Goal: Task Accomplishment & Management: Use online tool/utility

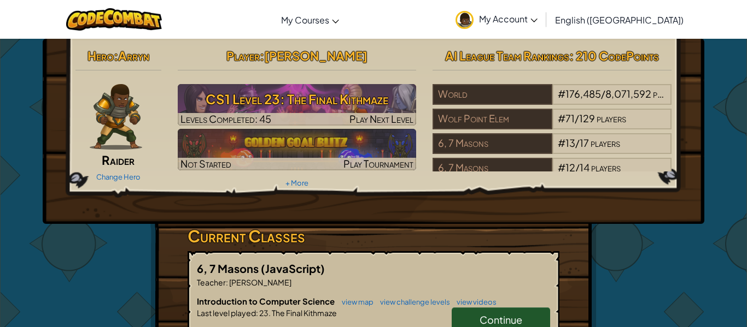
click at [515, 312] on link "Continue" at bounding box center [501, 320] width 98 height 25
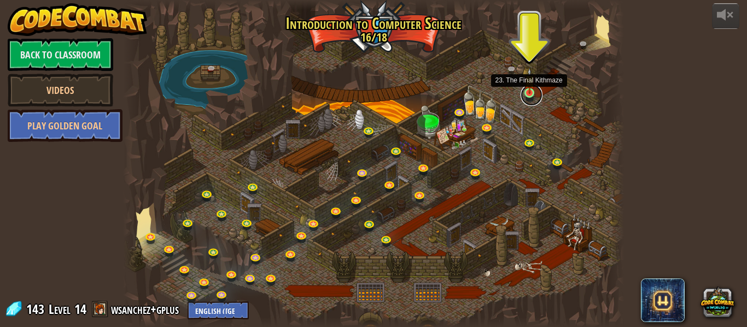
click at [528, 100] on link at bounding box center [531, 95] width 22 height 22
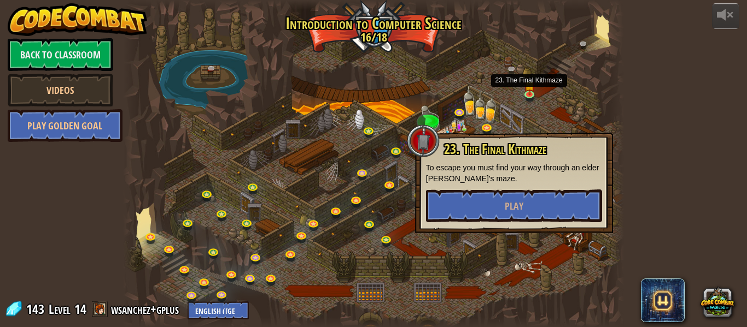
click at [528, 165] on p "To escape you must find your way through an elder [PERSON_NAME]'s maze." at bounding box center [514, 173] width 176 height 22
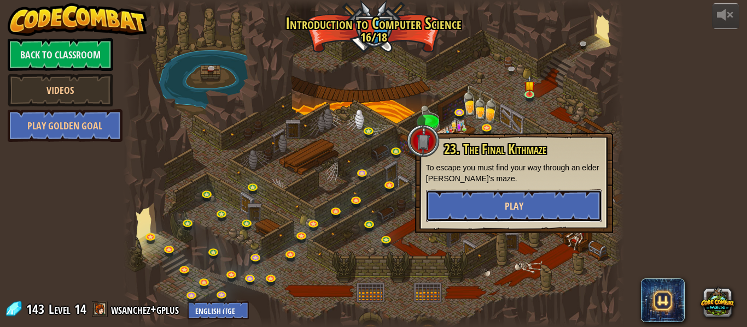
click at [508, 209] on span "Play" at bounding box center [514, 207] width 19 height 14
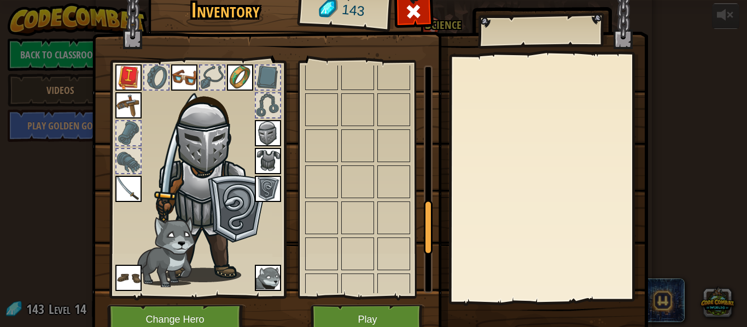
scroll to position [606, 0]
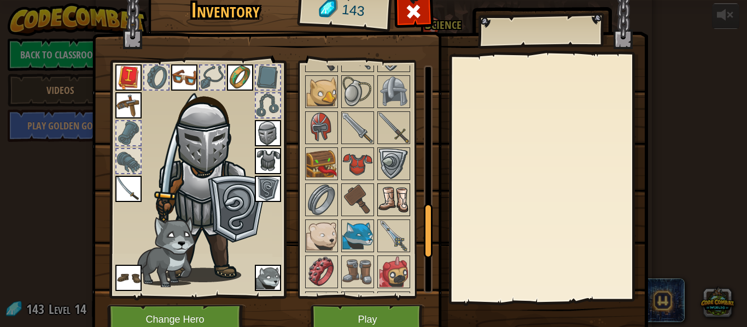
click at [379, 196] on img at bounding box center [393, 200] width 31 height 31
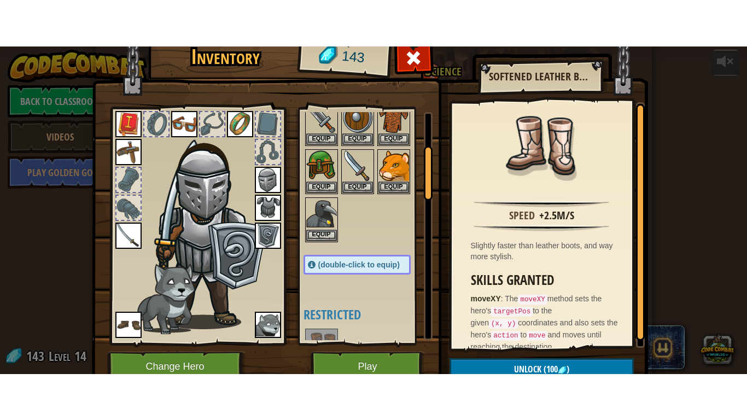
scroll to position [0, 0]
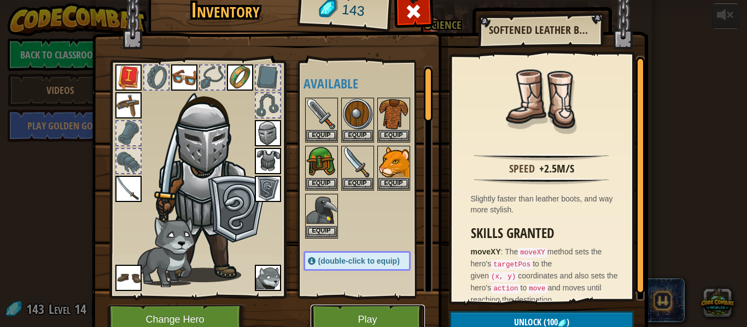
click at [360, 319] on button "Play" at bounding box center [367, 320] width 114 height 30
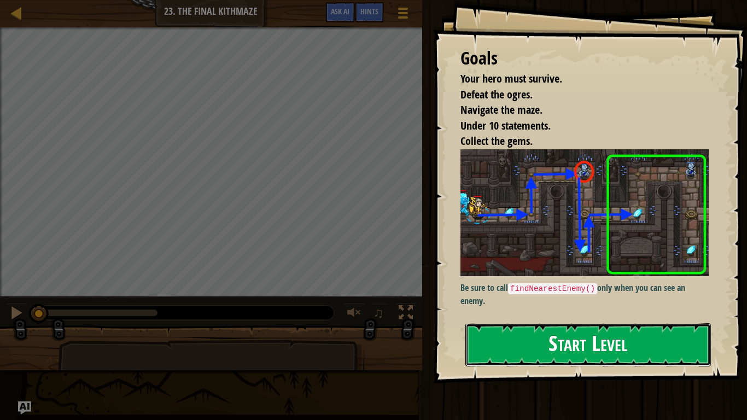
click at [614, 327] on button "Start Level" at bounding box center [587, 344] width 245 height 43
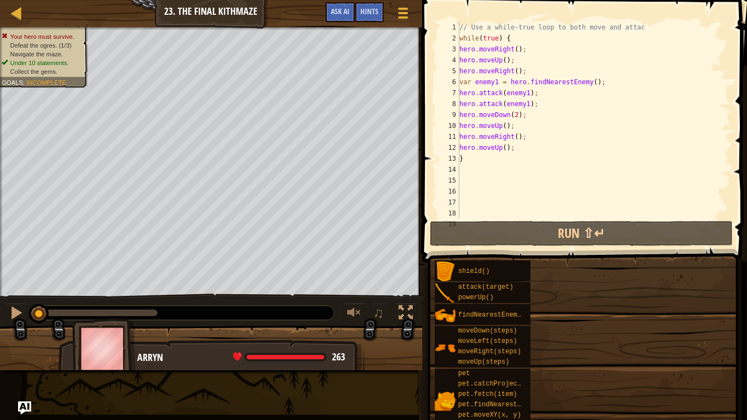
click at [614, 327] on div "shield() attack(target) powerUp() findNearestEnemy() moveDown(steps) moveLeft(s…" at bounding box center [586, 378] width 305 height 237
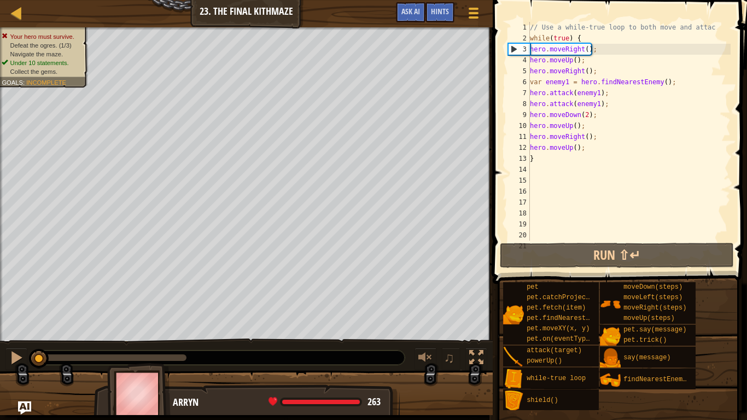
click at [556, 239] on div "// Use a while-true loop to both move and attac while ( true ) { hero . moveRig…" at bounding box center [629, 142] width 203 height 241
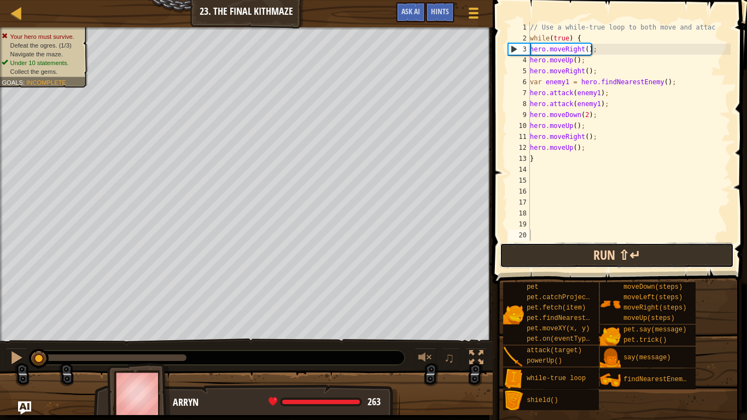
click at [531, 261] on button "Run ⇧↵" at bounding box center [617, 255] width 234 height 25
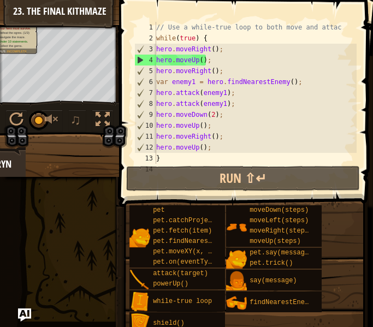
click at [52, 250] on div "Map Introduction to Computer Science 23. The Final Kithmaze Game Menu Done Hint…" at bounding box center [186, 163] width 373 height 327
click at [362, 302] on div "pet pet.catchProjectile(arrow) pet.fetch(item) pet.findNearestByType(type) pet.…" at bounding box center [247, 269] width 237 height 129
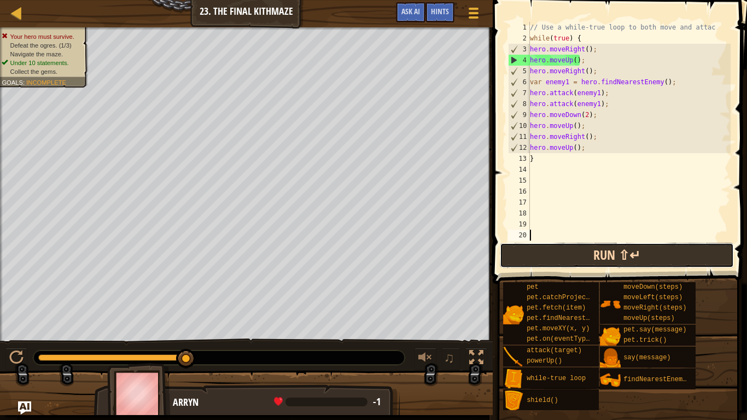
click at [641, 262] on button "Run ⇧↵" at bounding box center [617, 255] width 234 height 25
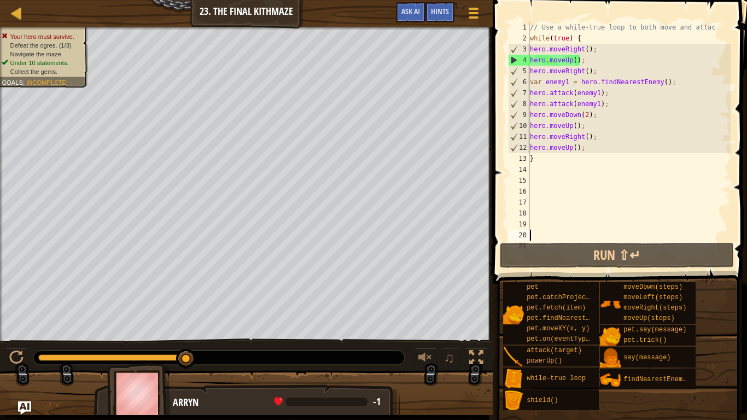
click at [549, 167] on div "// Use a while-true loop to both move and attac while ( true ) { hero . moveRig…" at bounding box center [629, 142] width 203 height 241
click at [539, 188] on div "// Use a while-true loop to both move and attac while ( true ) { hero . moveRig…" at bounding box center [629, 142] width 203 height 241
click at [538, 163] on div "// Use a while-true loop to both move and attac while ( true ) { hero . moveRig…" at bounding box center [629, 142] width 203 height 241
type textarea "}"
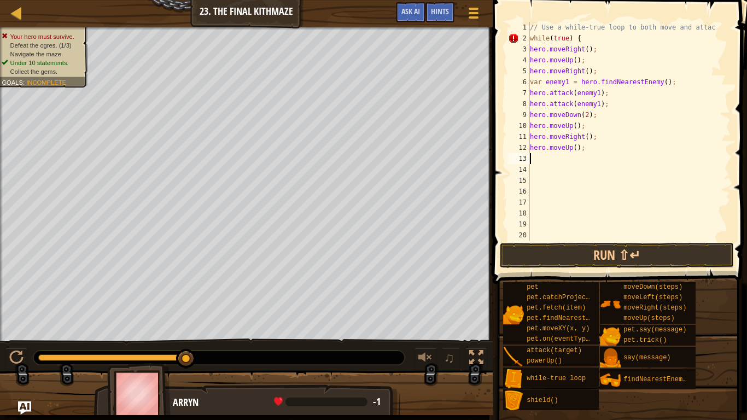
click at [535, 174] on div "// Use a while-true loop to both move and attac while ( true ) { hero . moveRig…" at bounding box center [629, 142] width 203 height 241
type textarea "}"
click at [556, 242] on span at bounding box center [620, 126] width 263 height 316
click at [559, 249] on button "Run ⇧↵" at bounding box center [617, 255] width 234 height 25
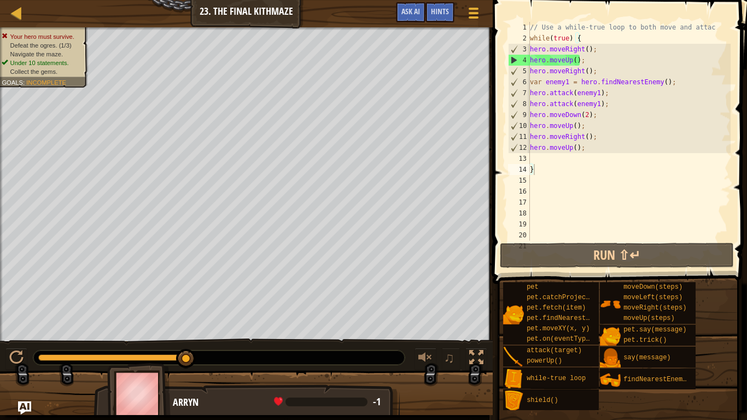
click at [564, 154] on div "// Use a while-true loop to both move and attac while ( true ) { hero . moveRig…" at bounding box center [629, 142] width 203 height 241
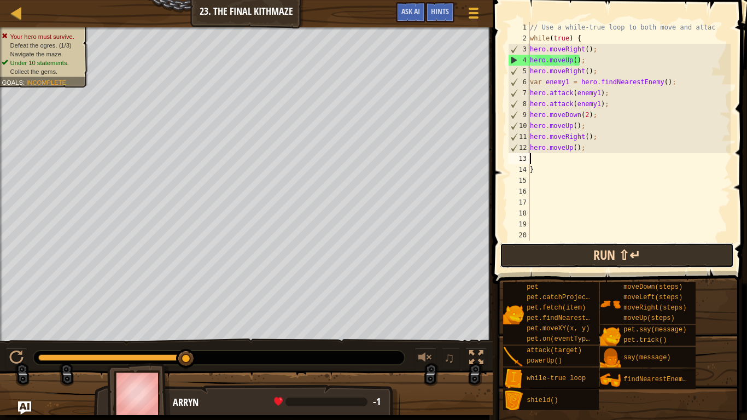
click at [533, 244] on button "Run ⇧↵" at bounding box center [617, 255] width 234 height 25
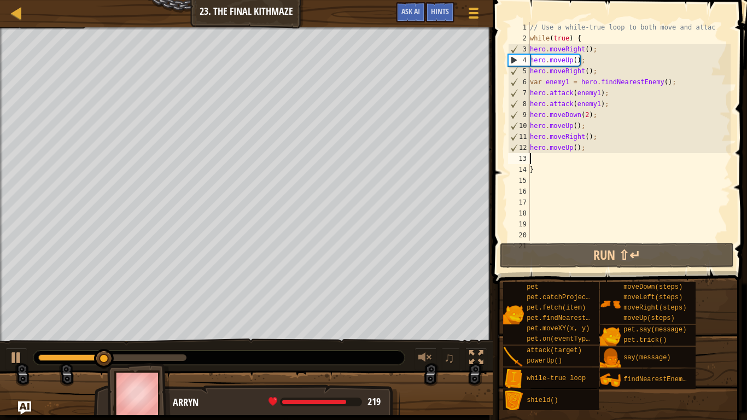
click at [575, 158] on div "// Use a while-true loop to both move and attac while ( true ) { hero . moveRig…" at bounding box center [629, 142] width 203 height 241
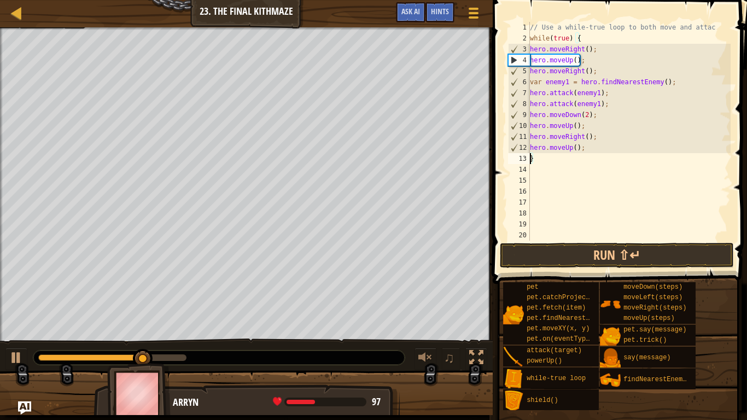
click at [587, 145] on div "// Use a while-true loop to both move and attac while ( true ) { hero . moveRig…" at bounding box center [629, 142] width 203 height 241
click at [586, 148] on div "// Use a while-true loop to both move and attac while ( true ) { hero . moveRig…" at bounding box center [629, 142] width 203 height 241
type textarea "hero.moveUp"
click at [602, 174] on div "// Use a while-true loop to both move and attac while ( true ) { hero . moveRig…" at bounding box center [629, 142] width 203 height 241
click at [602, 175] on div "// Use a while-true loop to both move and attac while ( true ) { hero . moveRig…" at bounding box center [629, 142] width 203 height 241
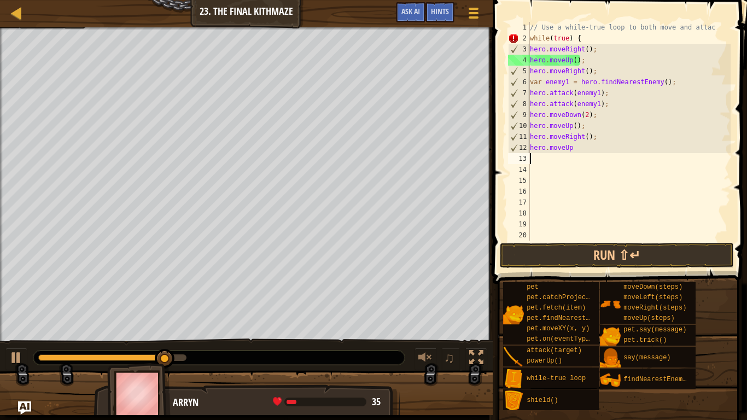
type textarea "hero.moveUp"
click at [602, 175] on div "// Use a while-true loop to both move and attac while ( true ) { hero . moveRig…" at bounding box center [629, 142] width 203 height 241
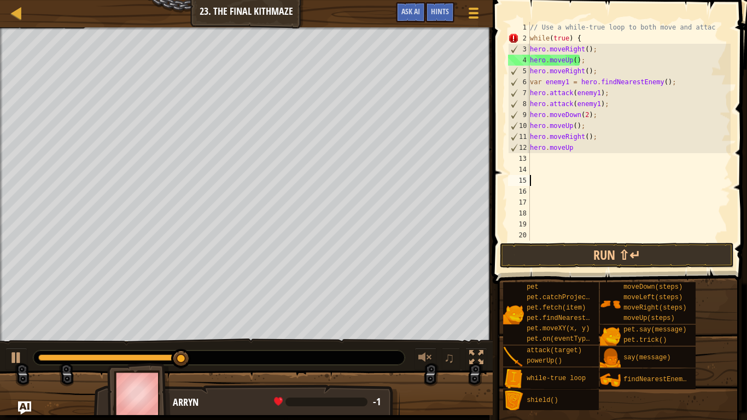
click at [602, 175] on div "// Use a while-true loop to both move and attac while ( true ) { hero . moveRig…" at bounding box center [629, 142] width 203 height 241
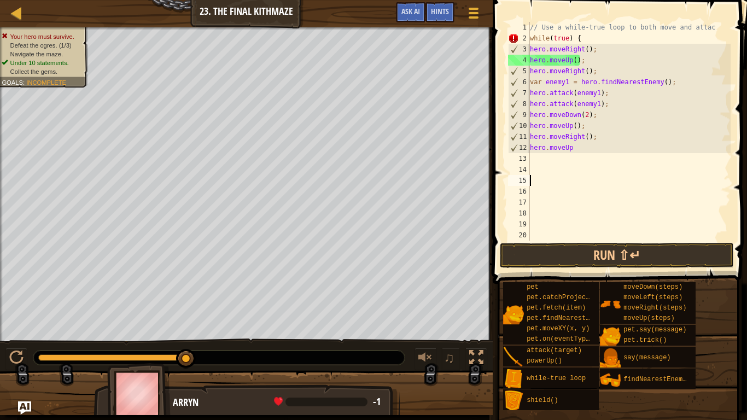
click at [583, 132] on div "// Use a while-true loop to both move and attac while ( true ) { hero . moveRig…" at bounding box center [629, 142] width 203 height 241
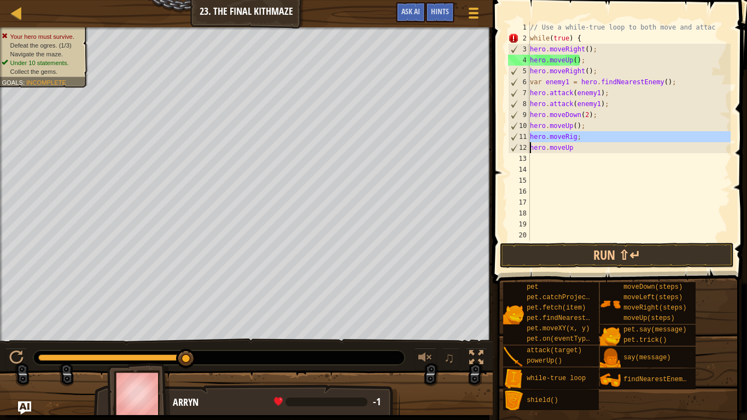
click at [583, 132] on div "// Use a while-true loop to both move and attac while ( true ) { hero . moveRig…" at bounding box center [629, 142] width 203 height 241
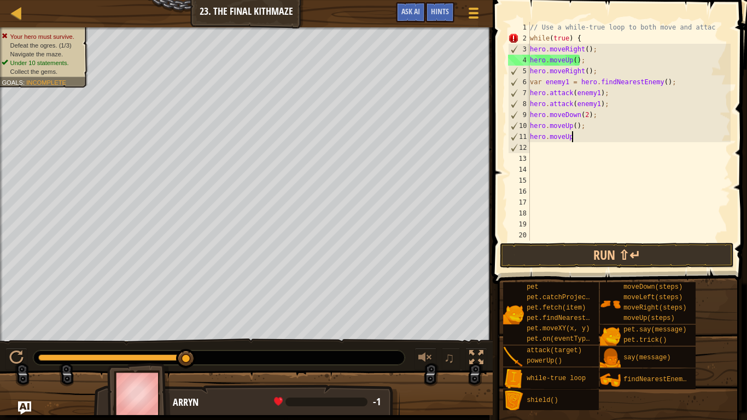
click at [583, 132] on div "// Use a while-true loop to both move and attac while ( true ) { hero . moveRig…" at bounding box center [629, 142] width 203 height 241
type textarea "hero."
click at [583, 132] on div "// Use a while-true loop to both move and attac while ( true ) { hero . moveRig…" at bounding box center [629, 142] width 203 height 241
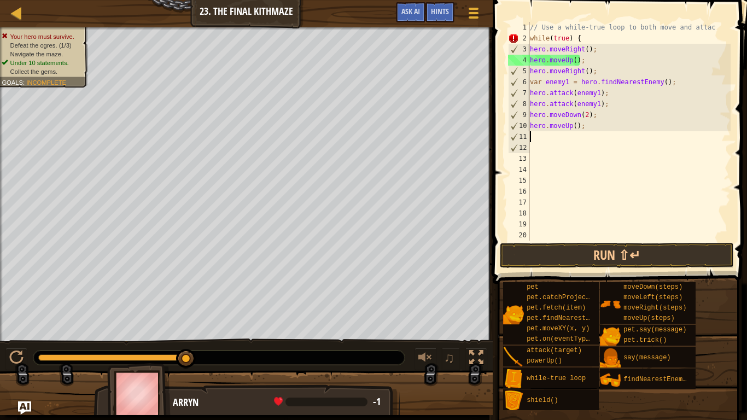
type textarea "hero.moveUp();"
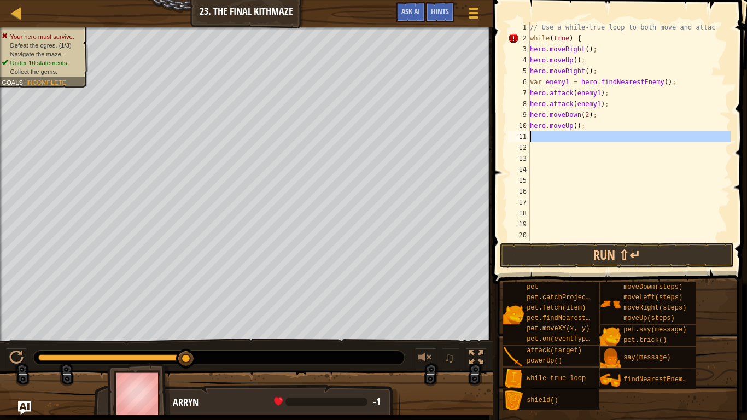
click at [583, 132] on div "// Use a while-true loop to both move and attac while ( true ) { hero . moveRig…" at bounding box center [629, 142] width 203 height 241
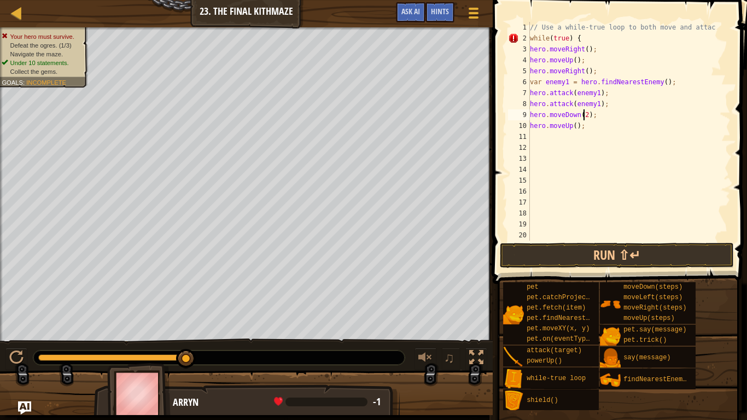
click at [585, 113] on div "// Use a while-true loop to both move and attac while ( true ) { hero . moveRig…" at bounding box center [629, 142] width 203 height 241
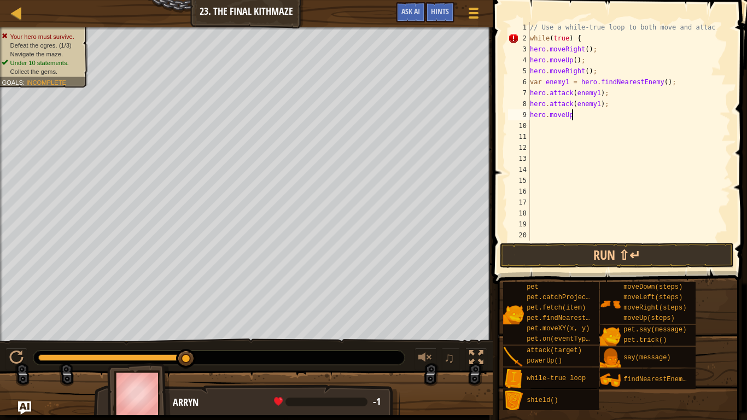
click at [585, 113] on div "// Use a while-true loop to both move and attac while ( true ) { hero . moveRig…" at bounding box center [629, 142] width 203 height 241
type textarea "hero.moveUp"
click at [585, 113] on div "// Use a while-true loop to both move and attac while ( true ) { hero . moveRig…" at bounding box center [629, 142] width 203 height 241
click at [619, 93] on div "// Use a while-true loop to both move and attac while ( true ) { hero . moveRig…" at bounding box center [629, 142] width 203 height 241
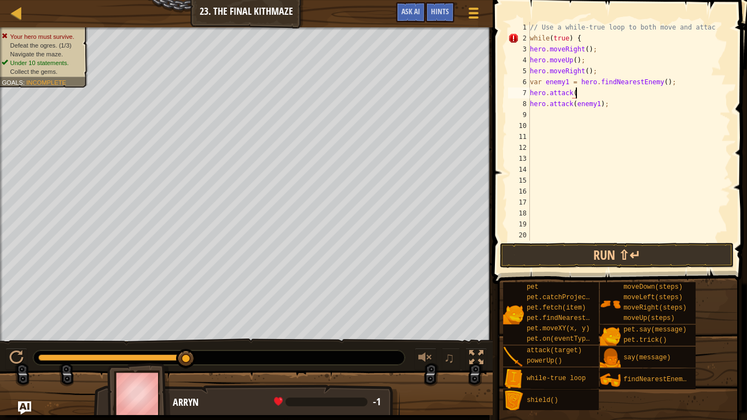
click at [619, 93] on div "// Use a while-true loop to both move and attac while ( true ) { hero . moveRig…" at bounding box center [629, 142] width 203 height 241
type textarea "hero.attack"
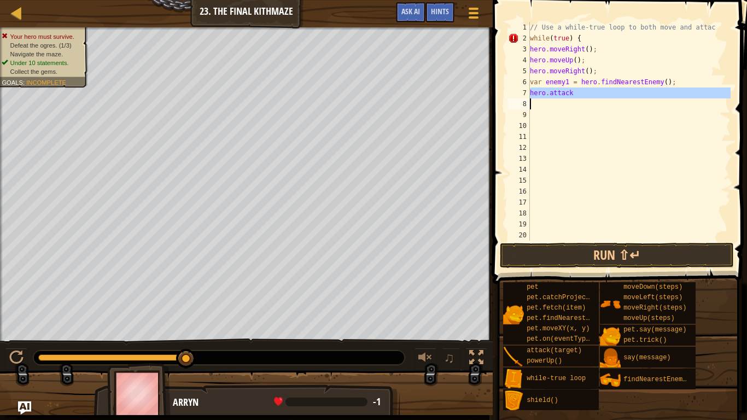
click at [619, 93] on div "// Use a while-true loop to both move and attac while ( true ) { hero . moveRig…" at bounding box center [629, 142] width 203 height 241
click at [613, 35] on div "// Use a while-true loop to both move and attac while ( true ) { hero . moveRig…" at bounding box center [629, 142] width 203 height 241
click at [613, 35] on div "// Use a while-true loop to both move and attac while ( true ) hero . moveRight…" at bounding box center [629, 142] width 203 height 241
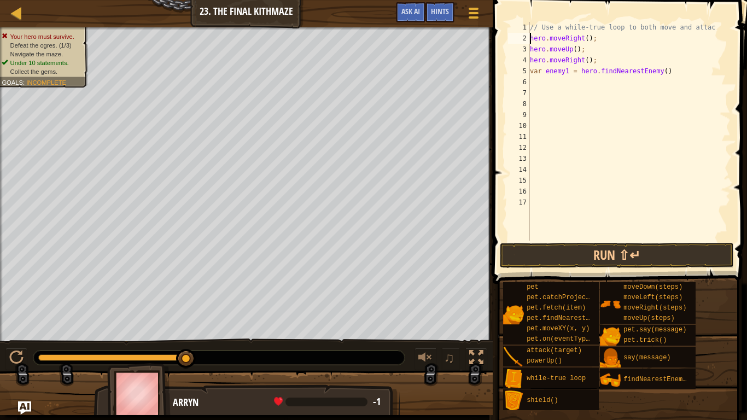
click at [613, 35] on div "// Use a while-true loop to both move and attac hero . moveRight ( ) ; hero . m…" at bounding box center [629, 142] width 203 height 241
click at [613, 35] on div "// Use a while-true loop to both move and attac hero . moveRight ( ) hero . mov…" at bounding box center [629, 142] width 203 height 241
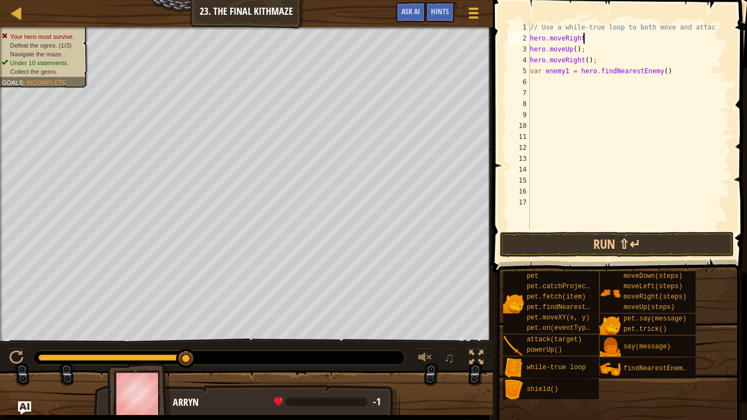
click at [613, 35] on div "// Use a while-true loop to both move and attac hero . moveRight hero . moveUp …" at bounding box center [629, 137] width 203 height 230
click at [613, 35] on div "// Use a while-true loop to both move and attac hero . moveUp ( ) ; hero . move…" at bounding box center [629, 137] width 203 height 230
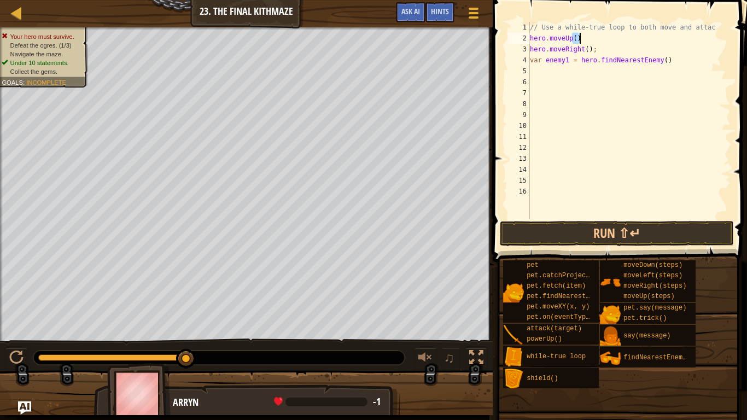
click at [613, 35] on div "// Use a while-true loop to both move and attac hero . moveUp ( ) hero . moveRi…" at bounding box center [629, 131] width 203 height 219
click at [613, 35] on div "// Use a while-true loop to both move and attac hero . moveUp hero . moveRight …" at bounding box center [629, 120] width 203 height 197
click at [613, 35] on div "// Use a while-true loop to both move and attac hero . moveUp hero . moveRight …" at bounding box center [629, 131] width 203 height 219
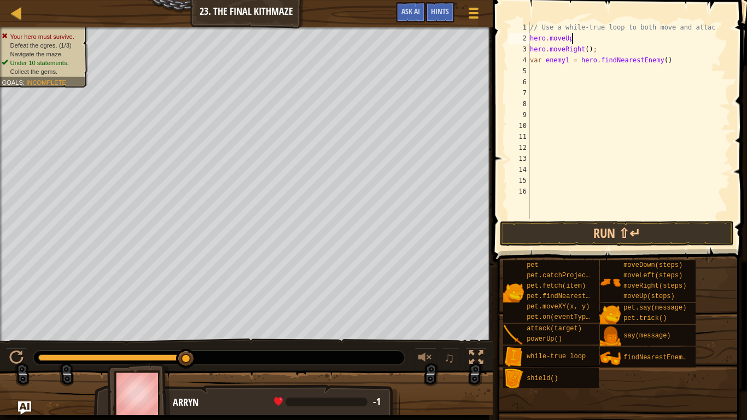
click at [613, 35] on div "// Use a while-true loop to both move and attac hero . moveUp hero . moveRight …" at bounding box center [629, 120] width 203 height 197
click at [613, 35] on div "// Use a while-true loop to both move and attac hero . hero . moveRight ( ) ; v…" at bounding box center [629, 131] width 203 height 219
click at [613, 35] on div "// Use a while-true loop to both move and attac hero . hero . moveRight ( ) ; v…" at bounding box center [629, 120] width 203 height 197
click at [613, 35] on div "// Use a while-true loop to both move and attac her hero . moveRight ( ) ; var …" at bounding box center [629, 131] width 203 height 219
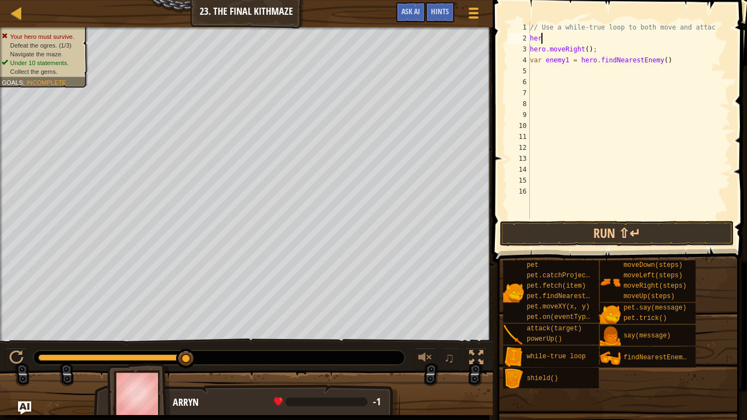
click at [613, 35] on div "// Use a while-true loop to both move and attac her hero . moveRight ( ) ; var …" at bounding box center [629, 131] width 203 height 219
type textarea "hero.moveRight();"
click at [613, 35] on div "// Use a while-true loop to both move and attac hero . moveRight ( ) ; var enem…" at bounding box center [629, 120] width 203 height 197
click at [613, 35] on div "// Use a while-true loop to both move and attac hero . moveRight ( ) ; var enem…" at bounding box center [629, 131] width 203 height 219
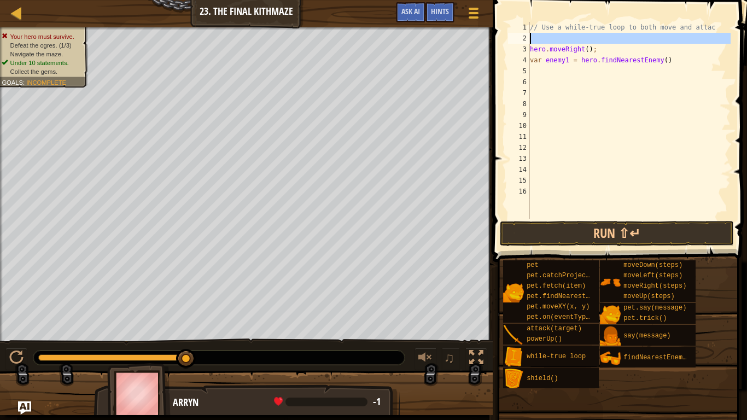
click at [613, 35] on div "// Use a while-true loop to both move and attac hero . moveRight ( ) ; var enem…" at bounding box center [629, 131] width 203 height 219
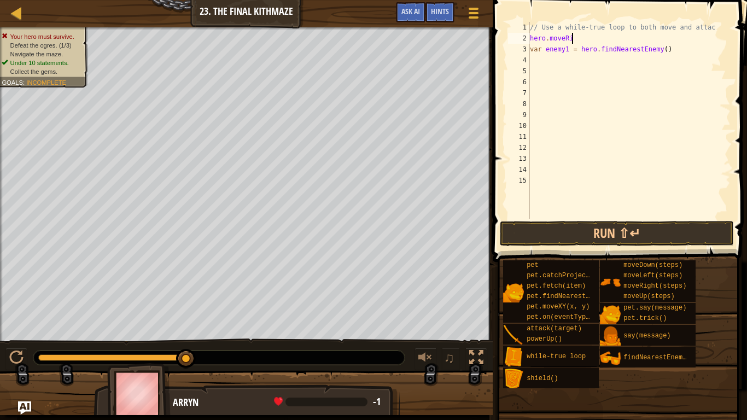
click at [616, 33] on div "// Use a while-true loop to both move and attac hero . moveRi var enemy1 = hero…" at bounding box center [629, 131] width 203 height 219
click at [618, 34] on div "// Use a while-true loop to both move and attac hero . move var enemy1 = hero .…" at bounding box center [629, 131] width 203 height 219
click at [618, 34] on div "// Use a while-true loop to both move and attac hero . m var enemy1 = hero . fi…" at bounding box center [629, 131] width 203 height 219
click at [614, 35] on div "// Use a while-true loop to both move and attac var enemy1 = hero . findNearest…" at bounding box center [629, 131] width 203 height 219
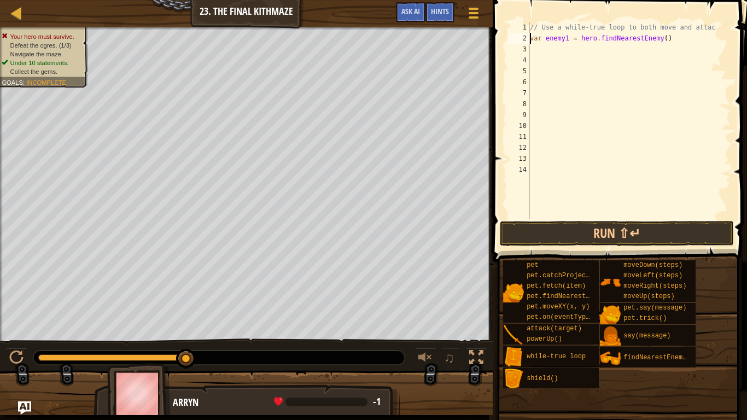
click at [614, 35] on div "// Use a while-true loop to both move and attac var enemy1 = hero . findNearest…" at bounding box center [629, 131] width 203 height 219
click at [614, 35] on div "// Use a while-true loop to both move and attac var enemy1 = hero ( )" at bounding box center [629, 131] width 203 height 219
type textarea "var enemy1 = hero()"
type textarea "// Use a while-true loop to both move and att"
click at [540, 37] on div "// Use a while-true loop to both move and att" at bounding box center [629, 131] width 203 height 219
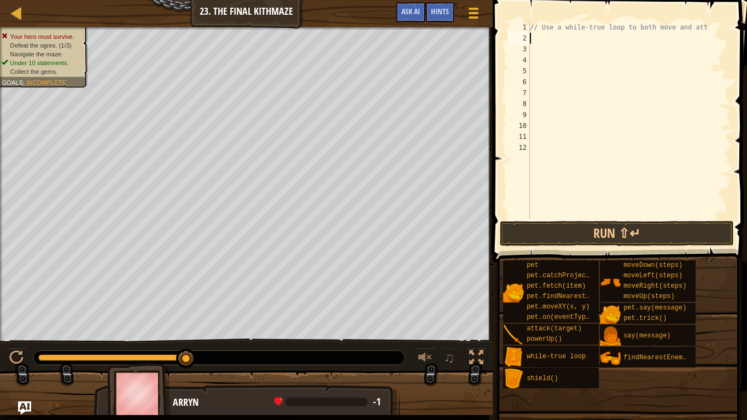
scroll to position [5, 1]
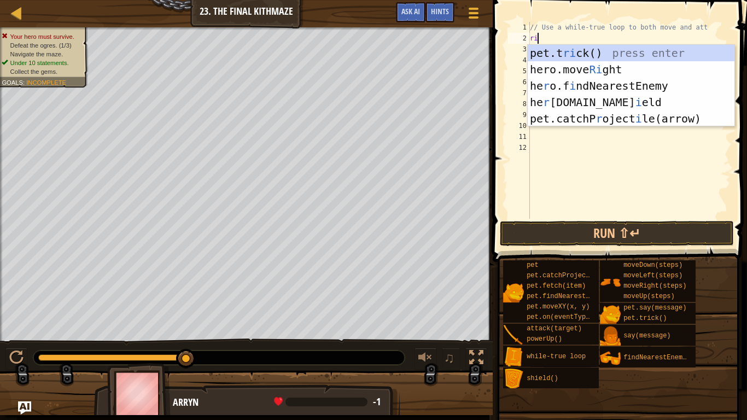
type textarea "r"
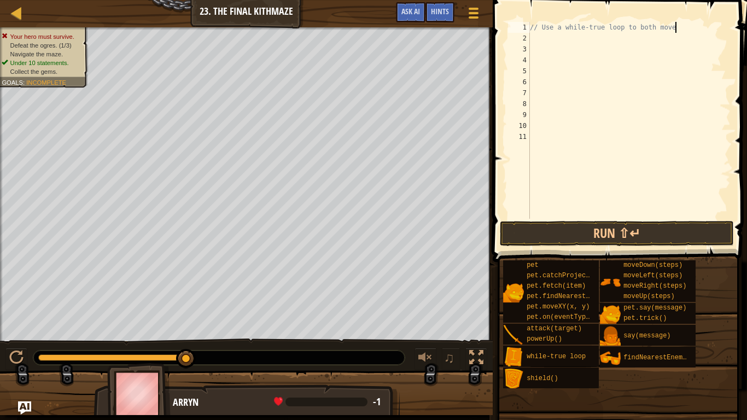
scroll to position [5, 20]
type textarea "// Use a while-true loop to both move"
click at [718, 57] on div "// Use a while-true loop to both move" at bounding box center [629, 131] width 203 height 219
click at [691, 24] on div "// Use a while-true loop to both mov" at bounding box center [629, 131] width 203 height 219
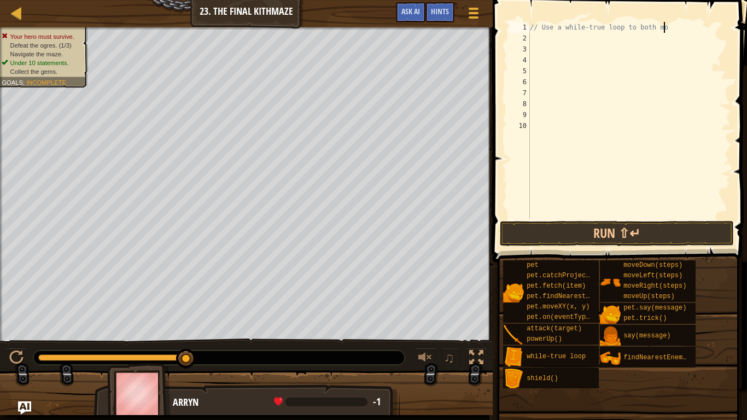
click at [691, 24] on div "// Use a while-true loop to both mo" at bounding box center [629, 131] width 203 height 219
click at [691, 24] on div "// Use a while-true loop to both" at bounding box center [629, 131] width 203 height 219
type textarea "// Use a while-true loop to both"
click at [691, 24] on div at bounding box center [627, 131] width 207 height 219
click at [531, 29] on div at bounding box center [627, 131] width 207 height 219
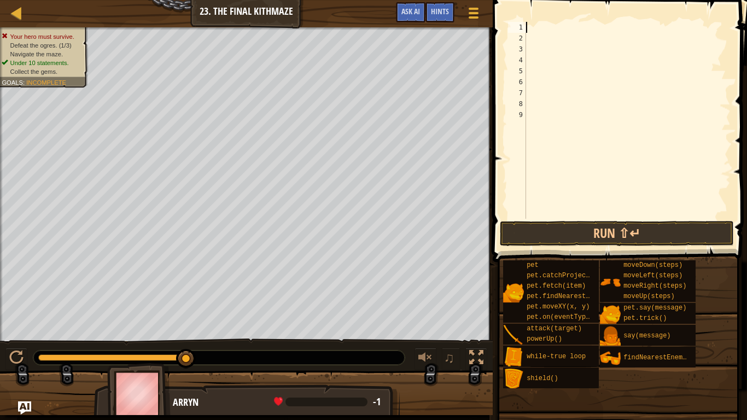
type textarea "w"
type textarea "r"
type textarea "u"
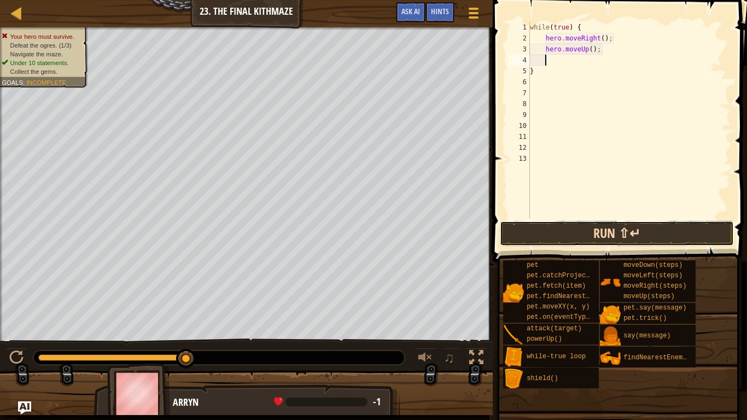
click at [510, 238] on button "Run ⇧↵" at bounding box center [617, 233] width 234 height 25
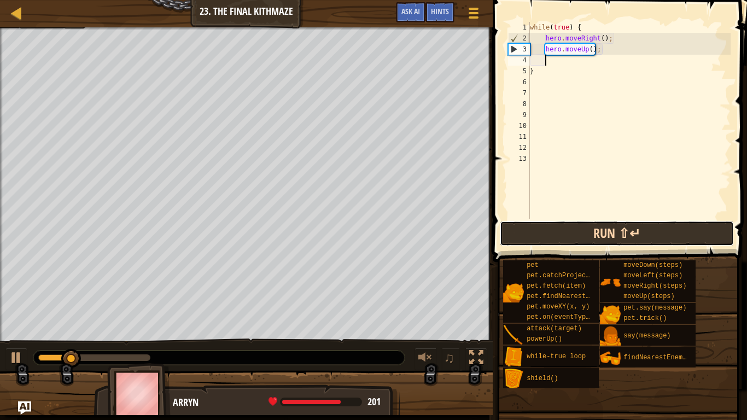
click at [510, 238] on button "Run ⇧↵" at bounding box center [617, 233] width 234 height 25
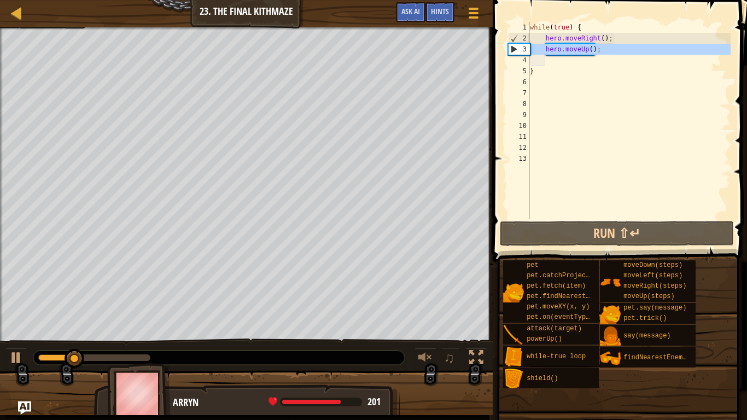
click at [513, 49] on div "3" at bounding box center [518, 49] width 21 height 11
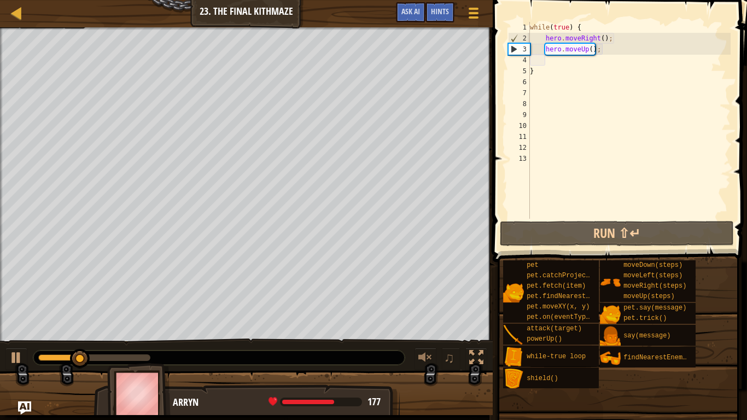
click at [514, 50] on div "3" at bounding box center [518, 49] width 21 height 11
type textarea "hero.moveUp();"
click at [540, 63] on div "while ( true ) { hero . moveRight ( ) ; hero . moveUp ( ) ; }" at bounding box center [629, 131] width 203 height 219
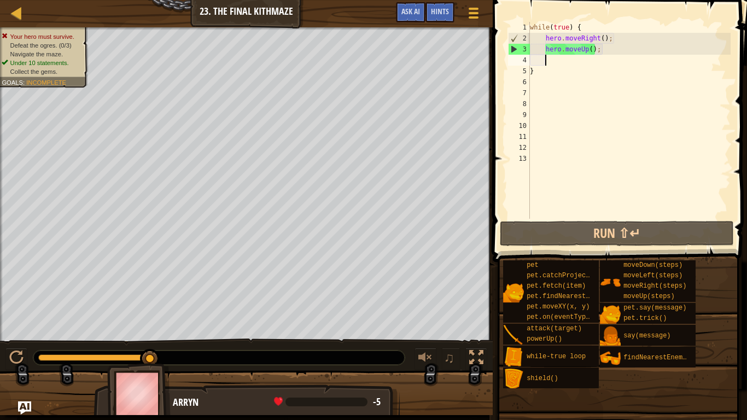
click at [554, 60] on div "while ( true ) { hero . moveRight ( ) ; hero . moveUp ( ) ; }" at bounding box center [629, 131] width 203 height 219
type textarea "r"
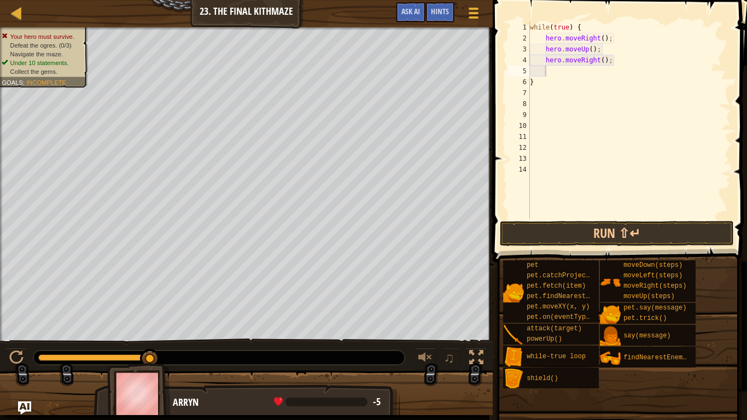
click at [579, 74] on div "while ( true ) { hero . moveRight ( ) ; hero . moveUp ( ) ; hero . moveRight ( …" at bounding box center [629, 131] width 203 height 219
click at [558, 70] on div "while ( true ) { hero . moveRight ( ) ; hero . moveUp ( ) ; hero . moveRight ( …" at bounding box center [629, 131] width 203 height 219
click at [549, 70] on div "while ( true ) { hero . moveRight ( ) ; hero . moveUp ( ) ; hero . moveRight ( …" at bounding box center [629, 131] width 203 height 219
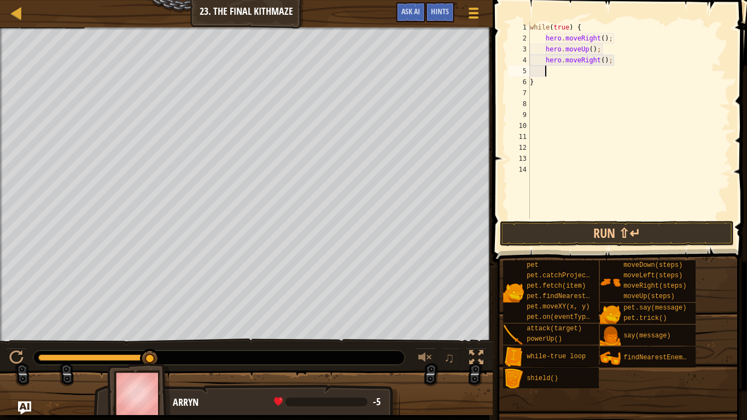
type textarea "f"
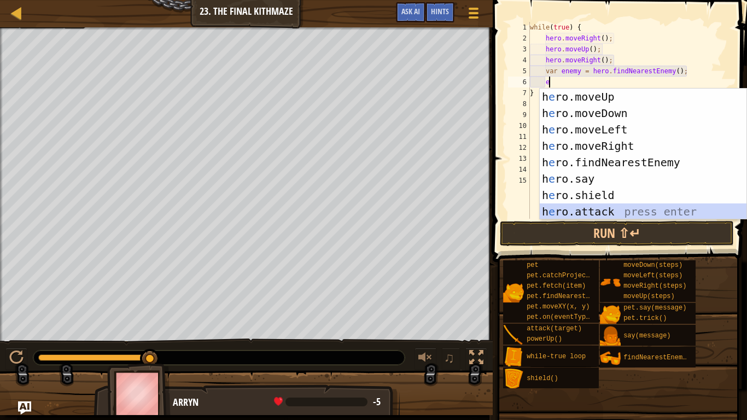
type textarea "hero.attack(enemy);"
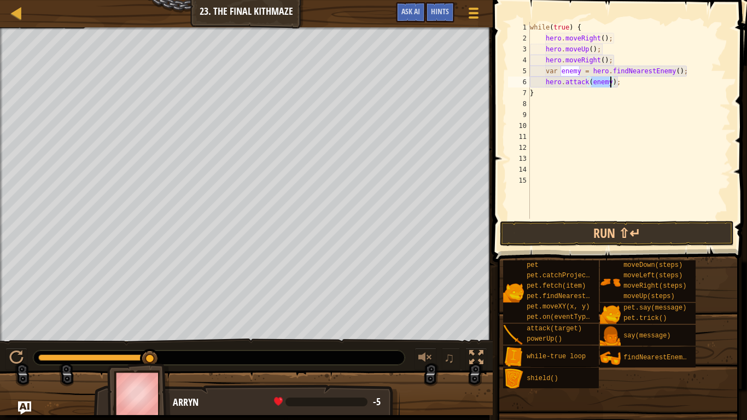
click at [569, 119] on div "while ( true ) { hero . moveRight ( ) ; hero . moveUp ( ) ; hero . moveRight ( …" at bounding box center [629, 131] width 203 height 219
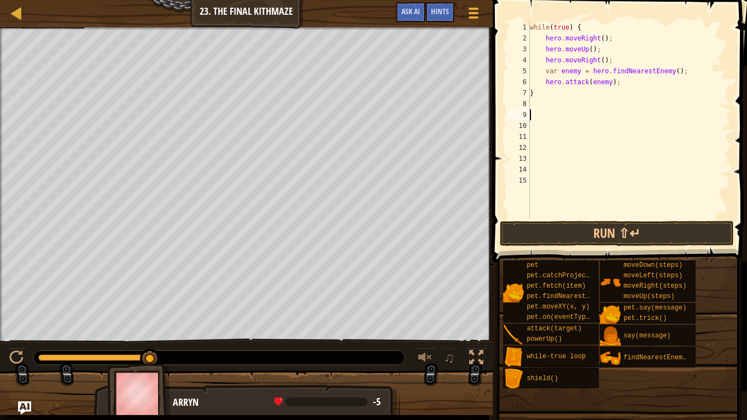
scroll to position [5, 0]
click at [549, 90] on div "while ( true ) { hero . moveRight ( ) ; hero . moveUp ( ) ; hero . moveRight ( …" at bounding box center [629, 131] width 203 height 219
type textarea "}"
click at [21, 18] on div at bounding box center [17, 13] width 14 height 14
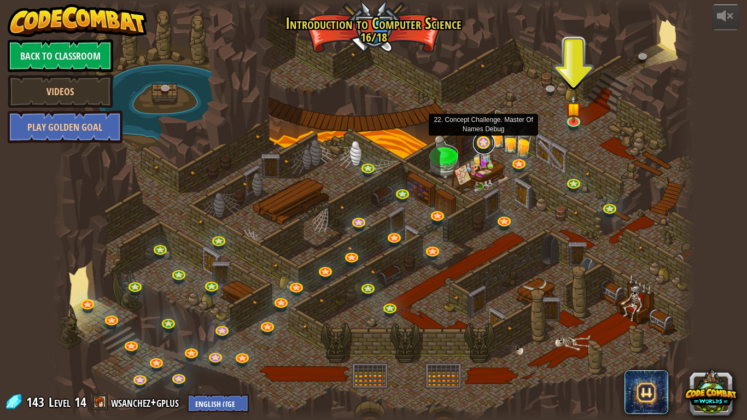
click at [488, 144] on link at bounding box center [484, 143] width 22 height 22
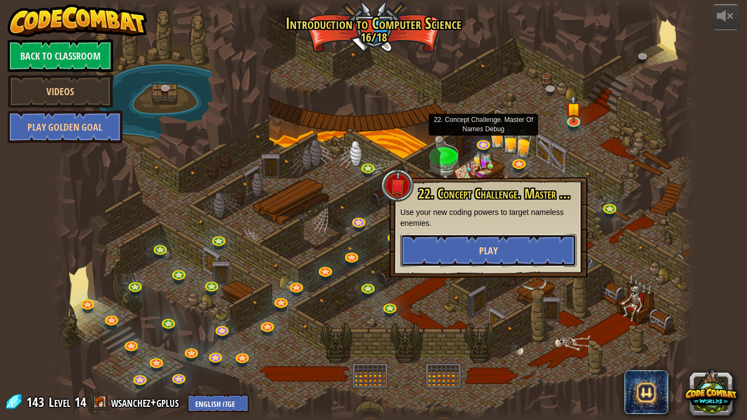
click at [495, 244] on span "Play" at bounding box center [488, 251] width 19 height 14
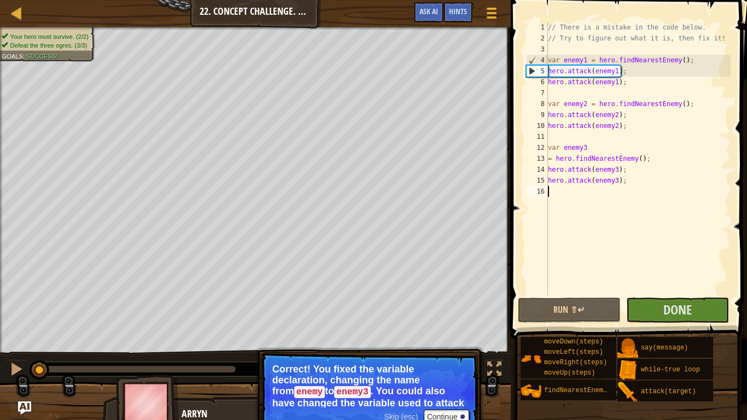
click at [658, 323] on span at bounding box center [629, 153] width 245 height 371
click at [670, 307] on span "Done" at bounding box center [677, 309] width 28 height 17
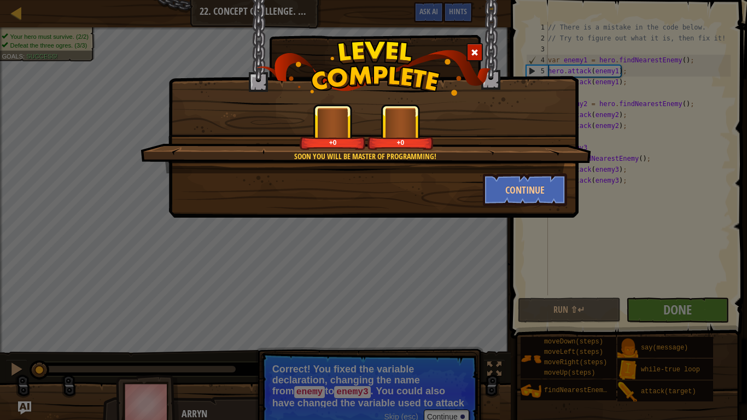
click at [364, 96] on div "Soon you will be master of programming! +0 +0 Continue" at bounding box center [373, 146] width 409 height 119
click at [527, 196] on button "Continue" at bounding box center [525, 189] width 85 height 33
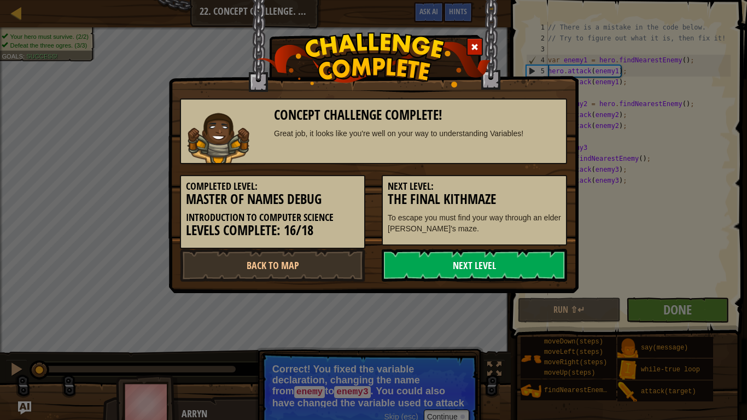
click at [479, 266] on link "Next Level" at bounding box center [474, 265] width 185 height 33
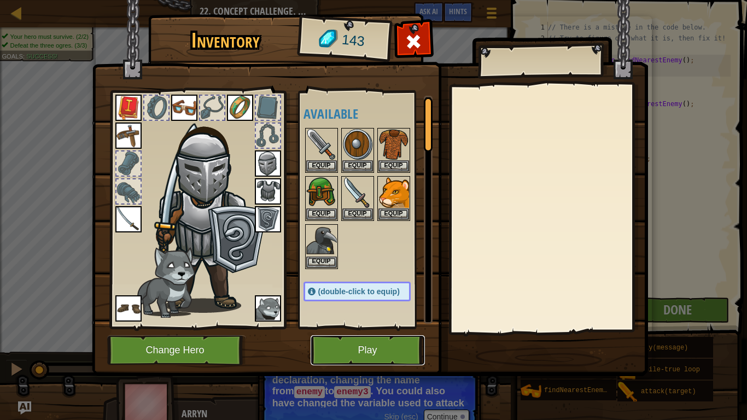
click at [388, 327] on button "Play" at bounding box center [367, 350] width 114 height 30
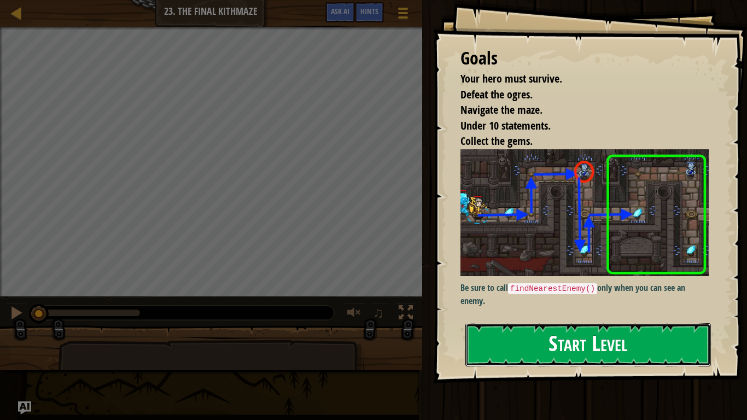
click at [544, 323] on button "Start Level" at bounding box center [587, 344] width 245 height 43
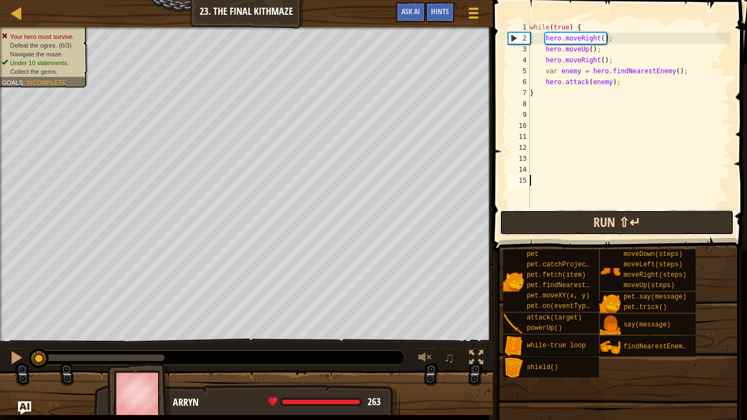
click at [547, 220] on button "Run ⇧↵" at bounding box center [617, 222] width 234 height 25
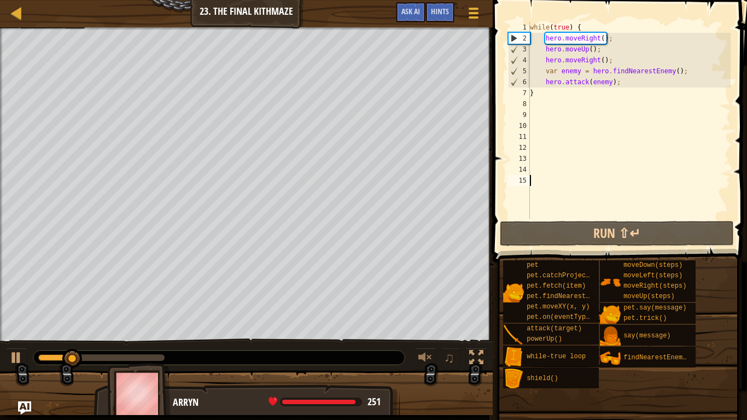
click at [546, 94] on div "while ( true ) { hero . moveRight ( ) ; hero . moveUp ( ) ; hero . moveRight ( …" at bounding box center [629, 131] width 203 height 219
click at [526, 91] on div "7" at bounding box center [519, 92] width 22 height 11
click at [528, 91] on div "7" at bounding box center [519, 92] width 22 height 11
type textarea "}"
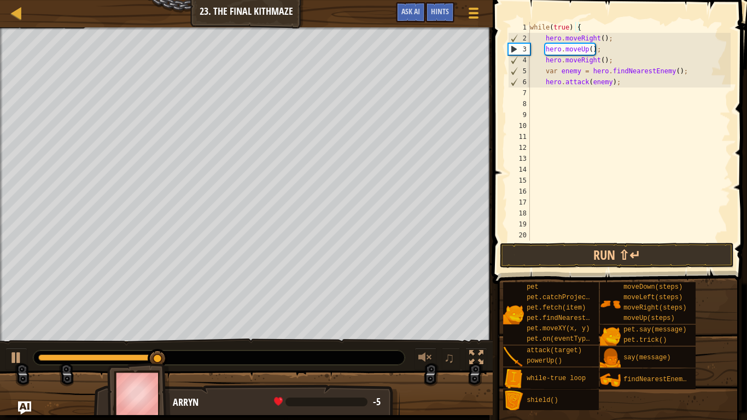
click at [540, 93] on div "while ( true ) { hero . moveRight ( ) ; hero . moveUp ( ) ; hero . moveRight ( …" at bounding box center [629, 142] width 203 height 241
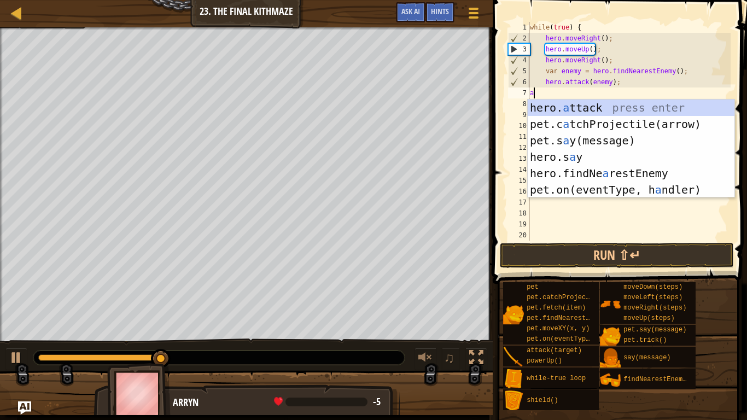
scroll to position [5, 0]
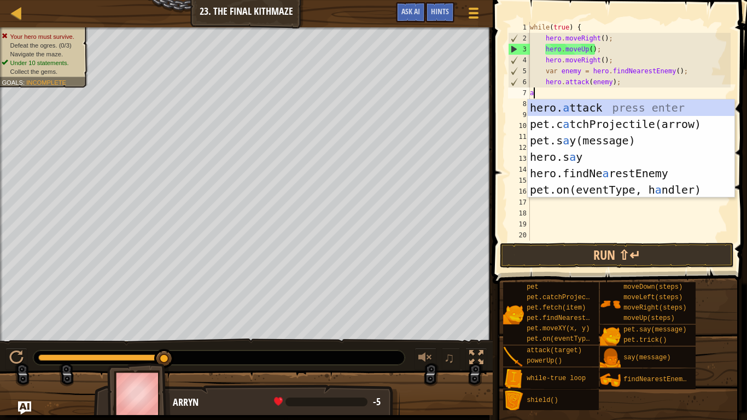
type textarea "hero.attack(enemy);"
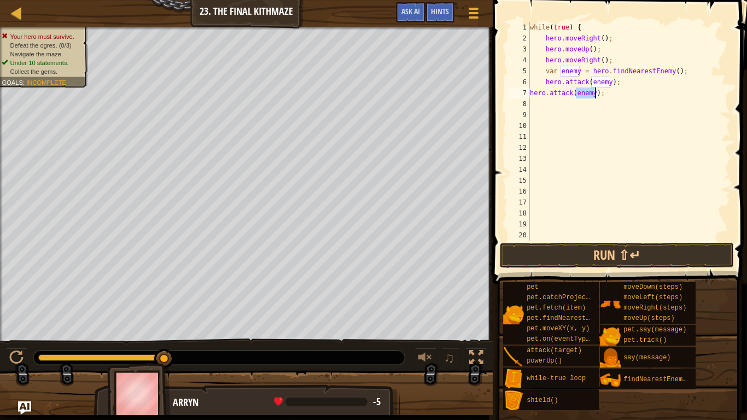
click at [536, 104] on div "while ( true ) { hero . moveRight ( ) ; hero . moveUp ( ) ; hero . moveRight ( …" at bounding box center [629, 142] width 203 height 241
click at [507, 250] on button "Run ⇧↵" at bounding box center [617, 255] width 234 height 25
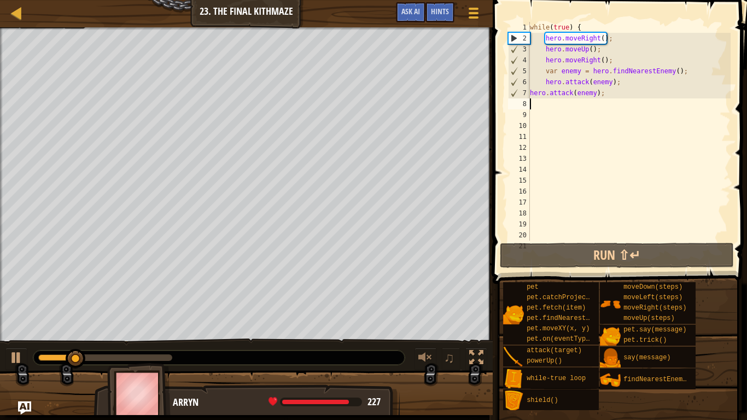
click at [552, 107] on div "while ( true ) { hero . moveRight ( ) ; hero . moveUp ( ) ; hero . moveRight ( …" at bounding box center [629, 142] width 203 height 241
type textarea "d"
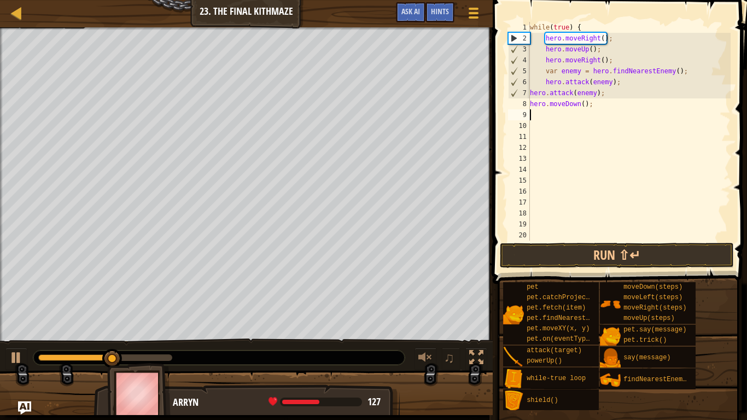
type textarea "u"
type textarea "r"
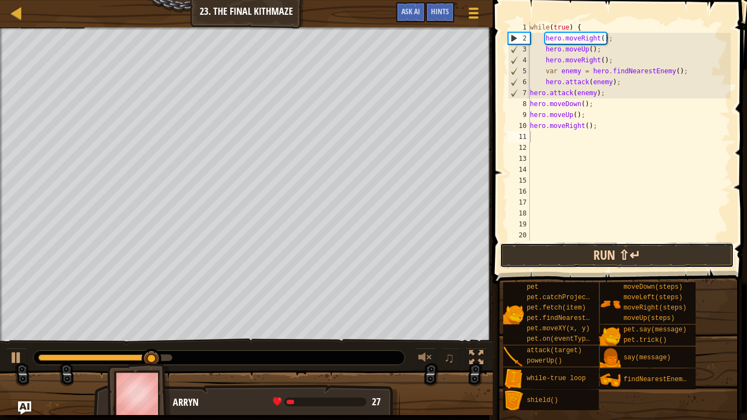
click at [513, 262] on button "Run ⇧↵" at bounding box center [617, 255] width 234 height 25
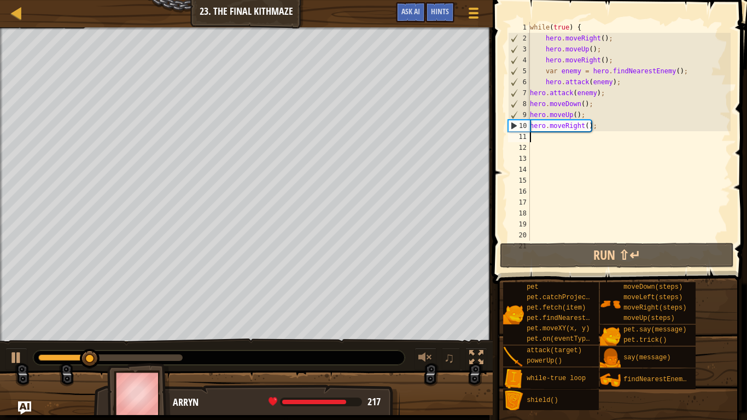
click at [619, 122] on div "while ( true ) { hero . moveRight ( ) ; hero . moveUp ( ) ; hero . moveRight ( …" at bounding box center [629, 142] width 203 height 241
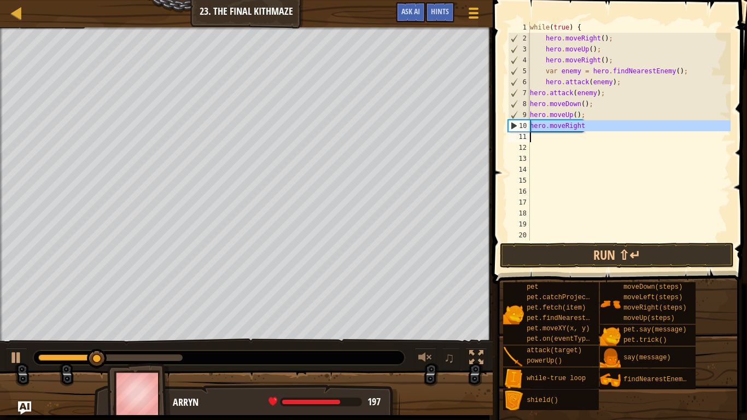
click at [619, 122] on div "while ( true ) { hero . moveRight ( ) ; hero . moveUp ( ) ; hero . moveRight ( …" at bounding box center [629, 131] width 203 height 219
click at [619, 122] on div "while ( true ) { hero . moveRight ( ) ; hero . moveUp ( ) ; hero . moveRight ( …" at bounding box center [629, 142] width 203 height 241
type textarea "hero."
click at [619, 122] on div "while ( true ) { hero . moveRight ( ) ; hero . moveUp ( ) ; hero . moveRight ( …" at bounding box center [629, 142] width 203 height 241
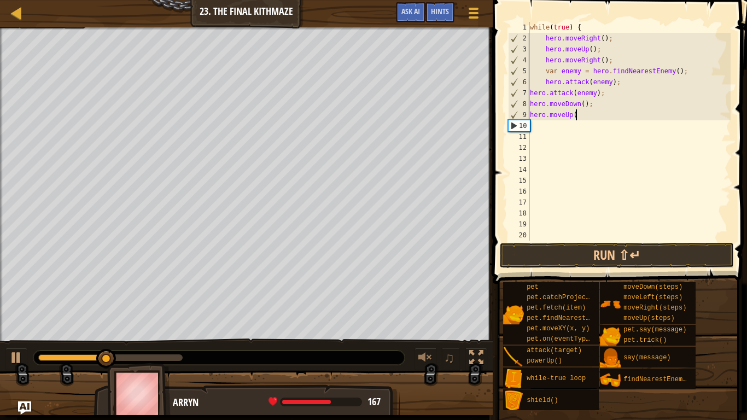
click at [619, 119] on div "while ( true ) { hero . moveRight ( ) ; hero . moveUp ( ) ; hero . moveRight ( …" at bounding box center [629, 142] width 203 height 241
type textarea "h"
click at [593, 22] on div "while ( true ) { hero . moveRight ( ) ; hero . moveUp ( ) ; hero . moveRight ( …" at bounding box center [629, 142] width 203 height 241
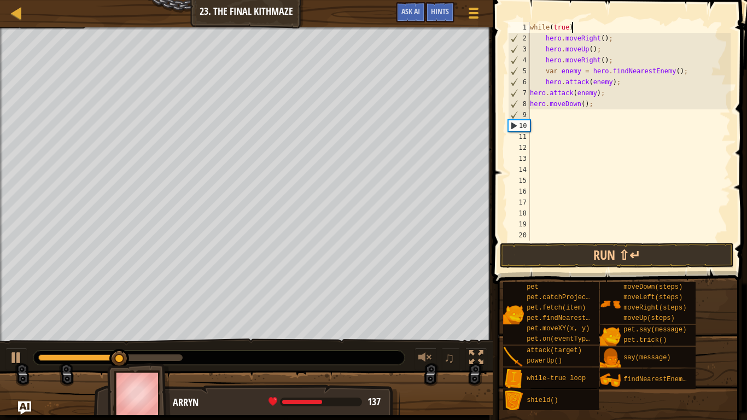
click at [593, 22] on div "while ( true ) hero . moveRight ( ) ; hero . moveUp ( ) ; hero . moveRight ( ) …" at bounding box center [629, 142] width 203 height 241
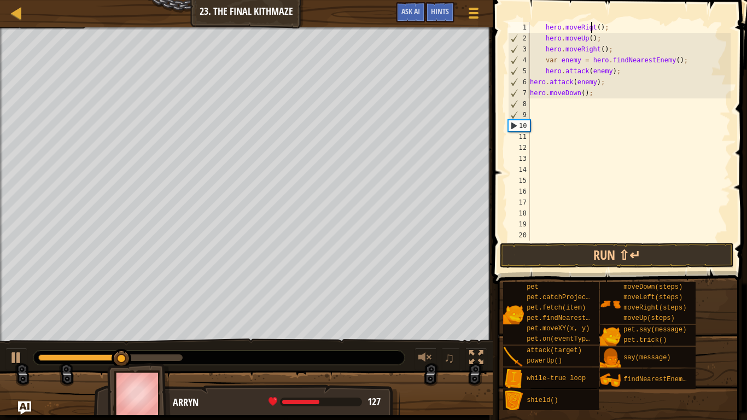
click at [593, 22] on div "hero . moveRigt ( ) ; hero . moveUp ( ) ; hero . moveRight ( ) ; var enemy = he…" at bounding box center [629, 142] width 203 height 241
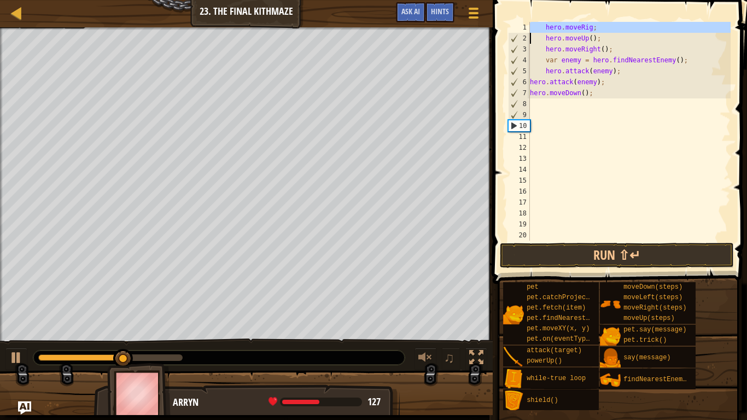
click at [593, 22] on div "hero . moveRig ; hero . moveUp ( ) ; hero . moveRight ( ) ; var enemy = hero . …" at bounding box center [629, 131] width 203 height 219
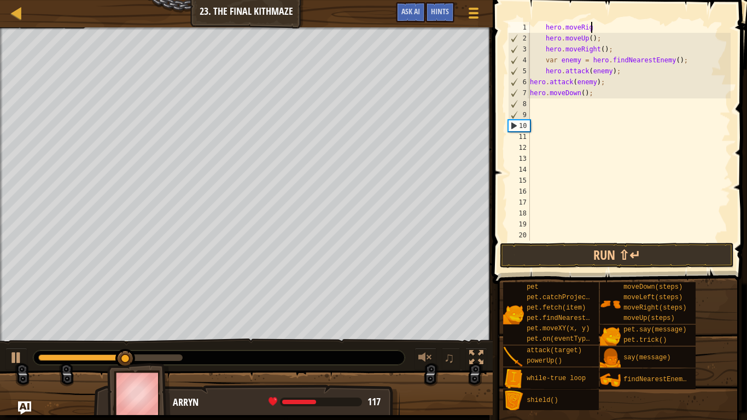
click at [593, 22] on div "hero . moveRig hero . moveUp ( ) ; hero . moveRight ( ) ; var enemy = hero . fi…" at bounding box center [629, 142] width 203 height 241
click at [593, 23] on div "hero . hero . moveUp ( ) ; hero . moveRight ( ) ; var enemy = hero . findNeares…" at bounding box center [629, 142] width 203 height 241
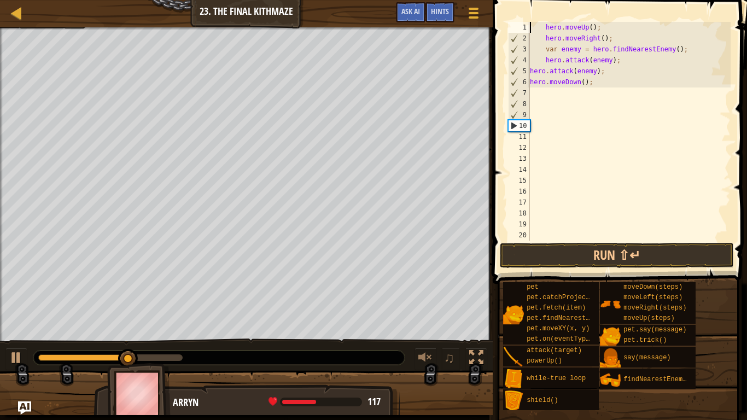
click at [593, 23] on div "hero . moveUp ( ) ; hero . moveRight ( ) ; var enemy = hero . findNearestEnemy …" at bounding box center [629, 142] width 203 height 241
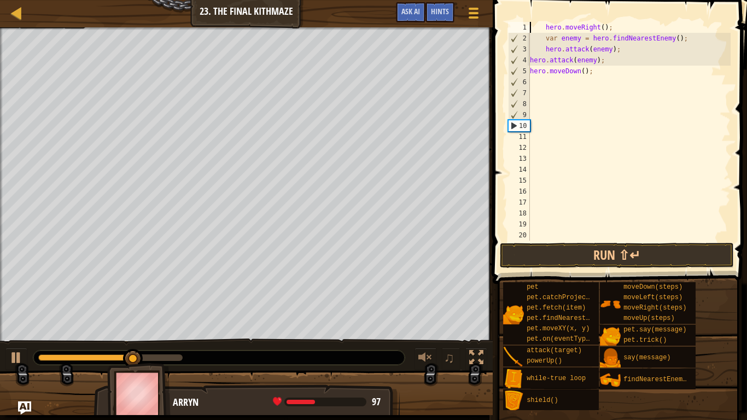
click at [588, 11] on span at bounding box center [620, 126] width 263 height 316
click at [610, 28] on div "hero . moveRight ( ) ; var enemy = hero . findNearestEnemy ( ) ; hero . attack …" at bounding box center [629, 142] width 203 height 241
click at [610, 28] on div "hero . moveRight var enemy = hero . findNearestEnemy ( ) ; hero . attack ( enem…" at bounding box center [629, 142] width 203 height 241
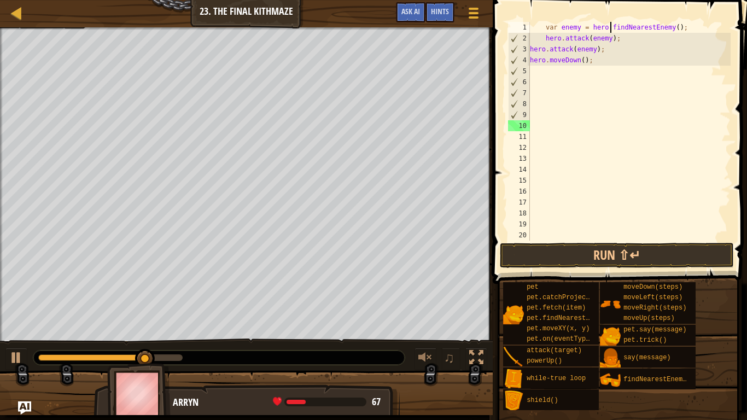
click at [610, 28] on div "var enemy = hero . findNearestEnemy ( ) ; hero . attack ( enemy ) ; hero . atta…" at bounding box center [629, 142] width 203 height 241
click at [610, 28] on div "var enemy = herofindNearestEnemy ( ) ; hero . attack ( enemy ) ; hero . attack …" at bounding box center [629, 142] width 203 height 241
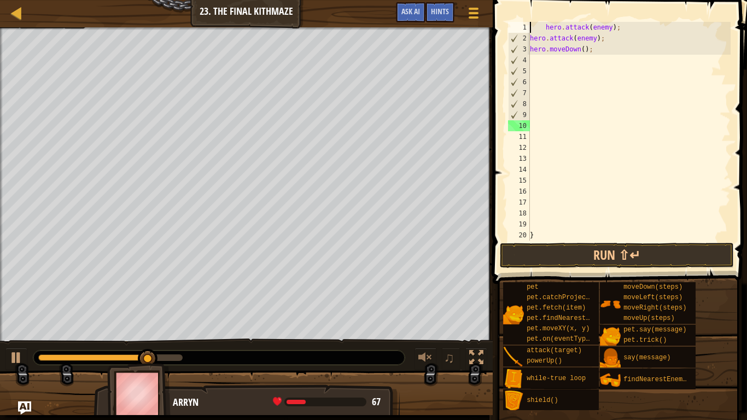
click at [610, 28] on div "hero . attack ( enemy ) ; hero . attack ( enemy ) ; hero . moveDown ( ) ; }" at bounding box center [629, 142] width 203 height 241
click at [610, 28] on div "hero . attack ( enem ) ; hero . attack ( enemy ) ; hero . moveDown ( ) ; }" at bounding box center [629, 142] width 203 height 241
click at [610, 28] on div "hero . attack ; hero . attack ( enemy ) ; hero . moveDown ( ) ; }" at bounding box center [629, 142] width 203 height 241
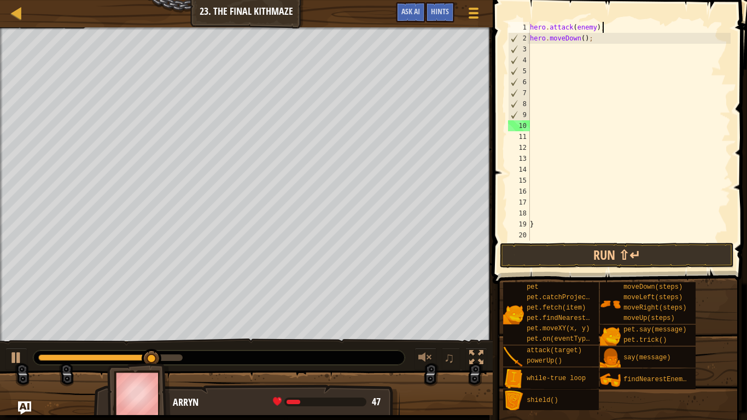
click at [610, 28] on div "hero . attack ( enemy ) ; hero . moveDown ( ) ; }" at bounding box center [629, 142] width 203 height 241
click at [610, 28] on div "hero . attack ( enemy ) hero . moveDown ( ) ; }" at bounding box center [629, 142] width 203 height 241
click at [610, 28] on div "hero . moveDown ( ) ; }" at bounding box center [629, 142] width 203 height 241
click at [610, 28] on div "hero . moveDown ( ) }" at bounding box center [629, 142] width 203 height 241
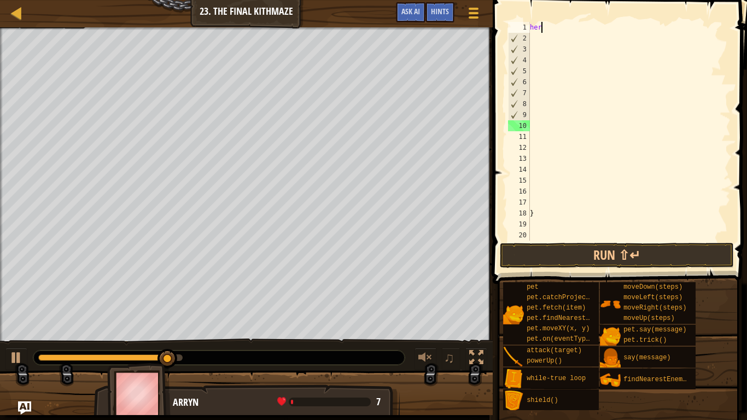
type textarea "h"
click at [610, 28] on div "h }" at bounding box center [629, 142] width 203 height 241
click at [550, 213] on div "}" at bounding box center [629, 142] width 203 height 241
type textarea "}"
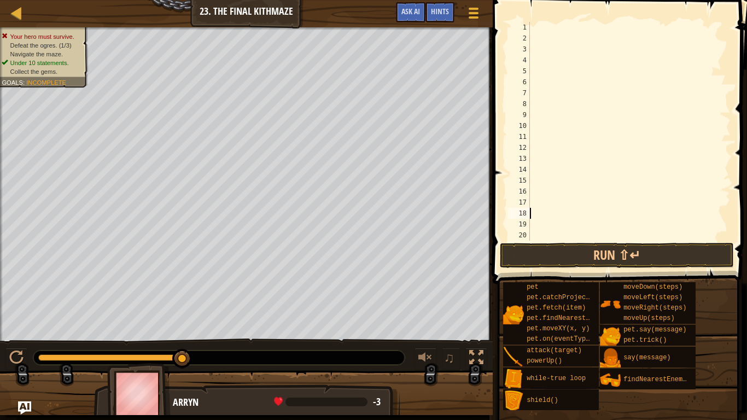
click at [575, 24] on div at bounding box center [629, 142] width 203 height 241
type textarea "r"
type textarea "u"
type textarea "w"
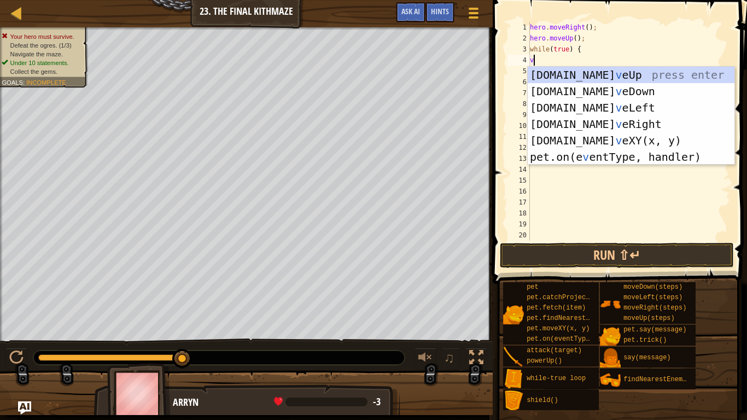
scroll to position [5, 1]
type textarea "v"
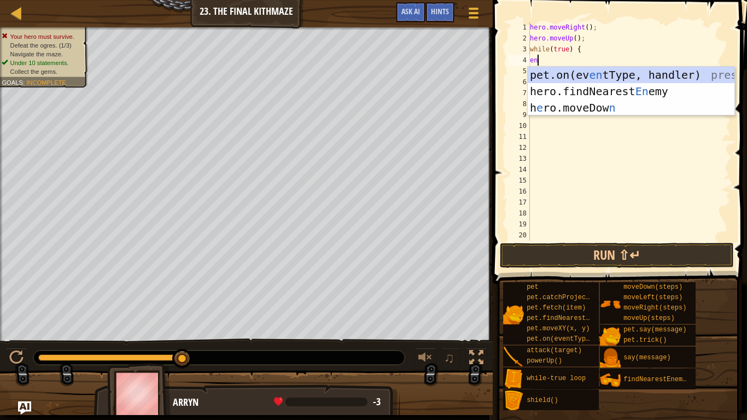
type textarea "ene"
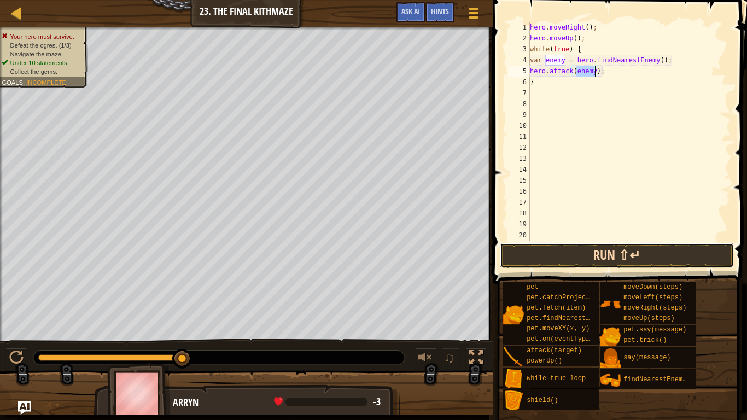
click at [525, 259] on button "Run ⇧↵" at bounding box center [617, 255] width 234 height 25
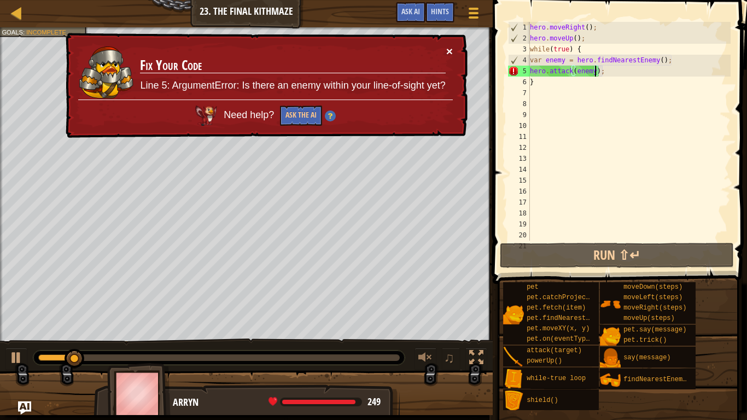
click at [450, 52] on button "×" at bounding box center [449, 50] width 7 height 11
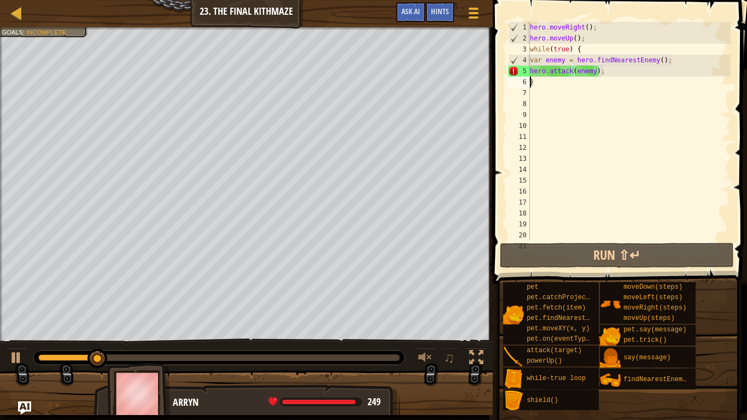
click at [531, 83] on div "hero . moveRight ( ) ; hero . moveUp ( ) ; while ( true ) { var enemy = hero . …" at bounding box center [629, 142] width 203 height 241
type textarea "}"
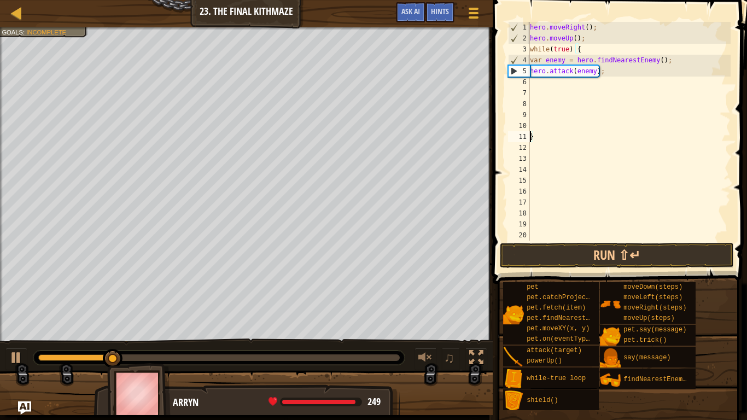
click at [529, 86] on div "6" at bounding box center [519, 82] width 22 height 11
click at [531, 83] on div "hero . moveRight ( ) ; hero . moveUp ( ) ; while ( true ) { var enemy = hero . …" at bounding box center [629, 142] width 203 height 241
click at [539, 84] on div "hero . moveRight ( ) ; hero . moveUp ( ) ; while ( true ) { var enemy = hero . …" at bounding box center [629, 142] width 203 height 241
click at [533, 253] on button "Run ⇧↵" at bounding box center [617, 255] width 234 height 25
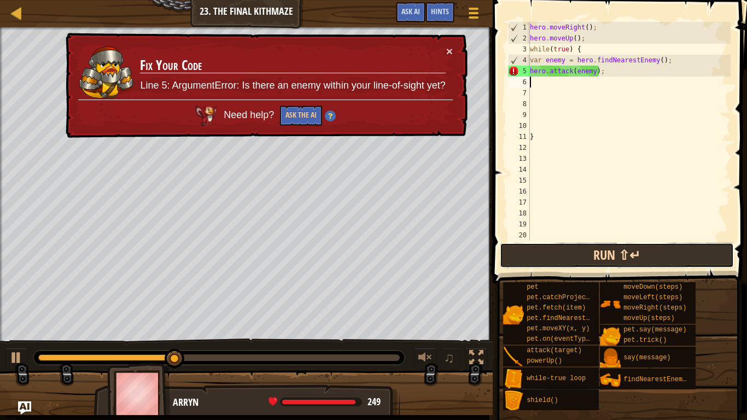
click at [550, 254] on button "Run ⇧↵" at bounding box center [617, 255] width 234 height 25
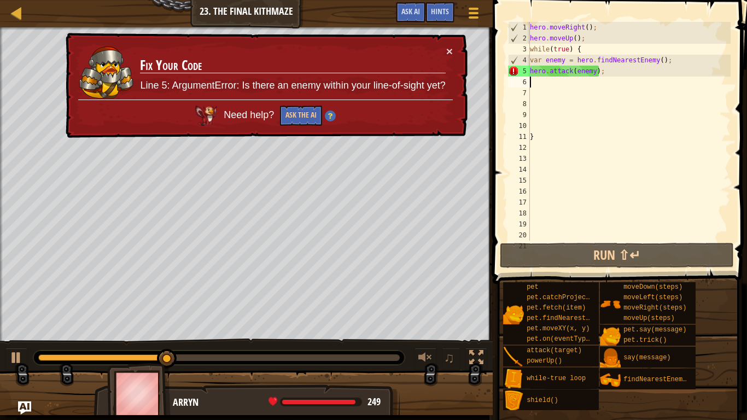
click at [442, 50] on td "Fix Your Code Line 5: ArgumentError: Is there an enemy within your line-of-sigh…" at bounding box center [292, 72] width 306 height 54
click at [445, 49] on td "Fix Your Code Line 5: ArgumentError: Is there an enemy within your line-of-sigh…" at bounding box center [292, 72] width 306 height 54
click at [451, 45] on button "×" at bounding box center [449, 50] width 7 height 11
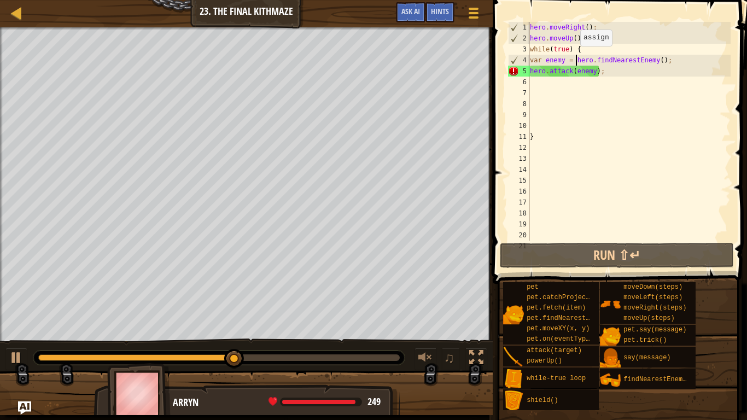
click at [574, 57] on div "hero . moveRight ( ) ; hero . moveUp ( ) ; while ( true ) { var enemy = hero . …" at bounding box center [629, 142] width 203 height 241
type textarea "var enemy = hero.findNearestEnemy();"
click at [574, 57] on div "hero . moveRight ( ) ; hero . moveUp ( ) ; while ( true ) { var enemy = hero . …" at bounding box center [629, 142] width 203 height 241
click at [564, 100] on div "hero . moveRight ( ) ; hero . moveUp ( ) ; while ( true ) { var enemy = hero . …" at bounding box center [629, 142] width 203 height 241
click at [547, 83] on div "hero . moveRight ( ) ; hero . moveUp ( ) ; while ( true ) { var enemy = hero . …" at bounding box center [629, 142] width 203 height 241
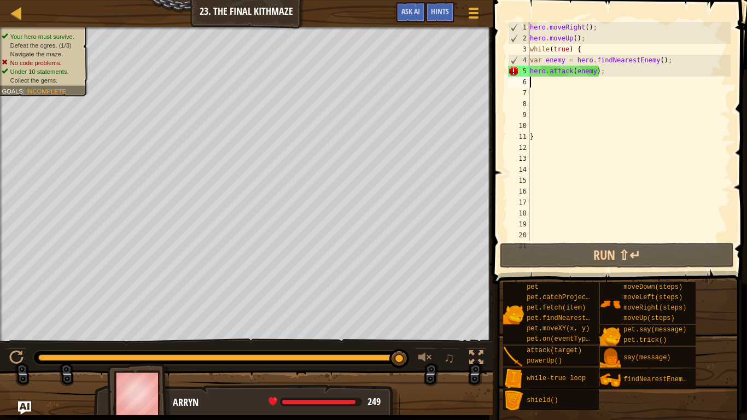
click at [538, 75] on div "hero . moveRight ( ) ; hero . moveUp ( ) ; while ( true ) { var enemy = hero . …" at bounding box center [629, 142] width 203 height 241
type textarea "hero.attack(enemy);"
click at [537, 84] on div "hero . moveRight ( ) ; hero . moveUp ( ) ; while ( true ) { var enemy = hero . …" at bounding box center [629, 142] width 203 height 241
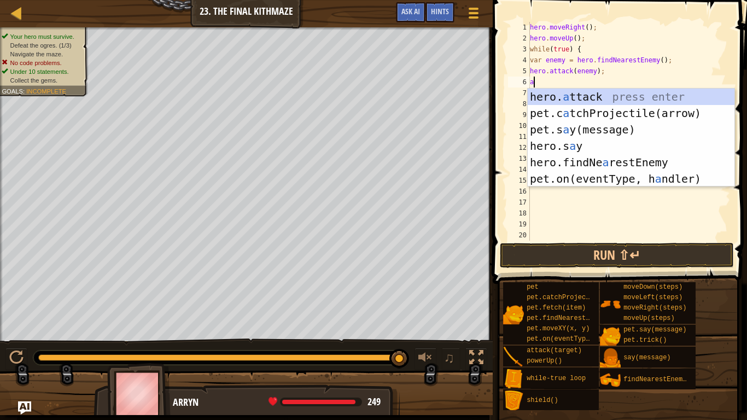
type textarea "hero.attack(enemy);"
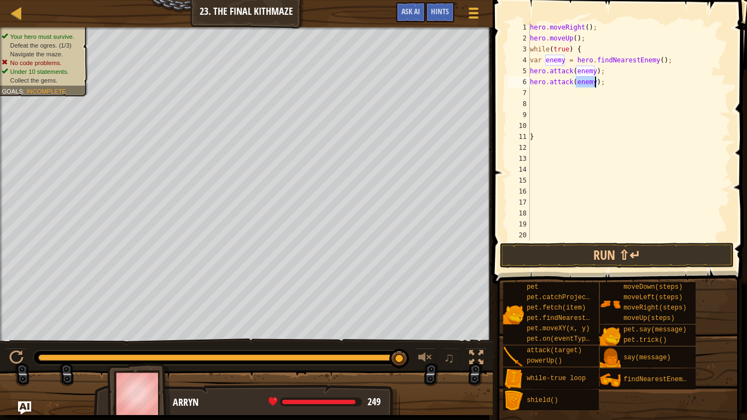
click at [531, 97] on div "hero . moveRight ( ) ; hero . moveUp ( ) ; while ( true ) { var enemy = hero . …" at bounding box center [629, 142] width 203 height 241
type textarea "r"
type textarea "d"
type textarea "u"
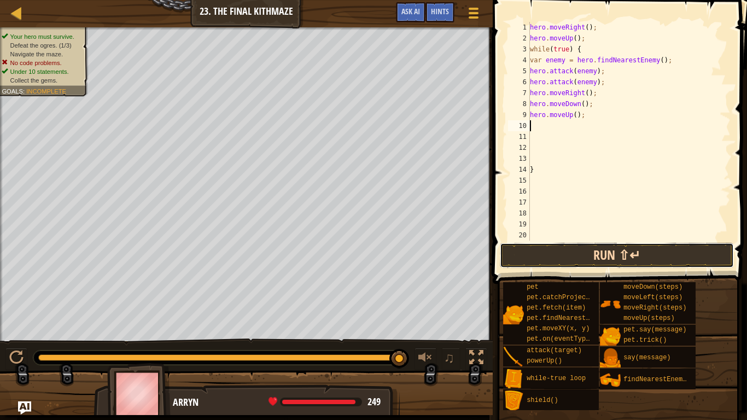
click at [546, 247] on button "Run ⇧↵" at bounding box center [617, 255] width 234 height 25
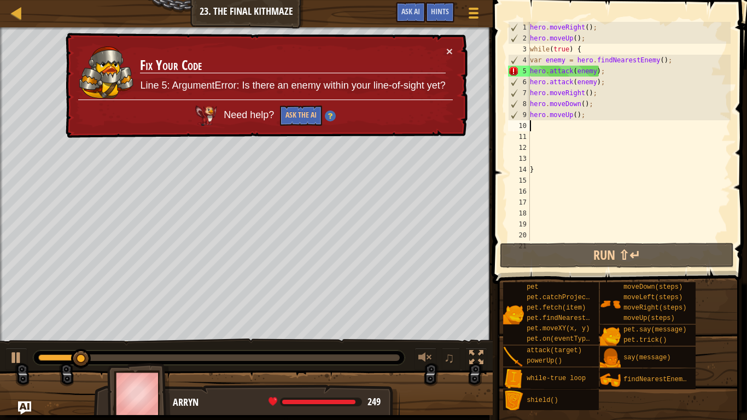
click at [584, 104] on div "hero . moveRight ( ) ; hero . moveUp ( ) ; while ( true ) { var enemy = hero . …" at bounding box center [629, 142] width 203 height 241
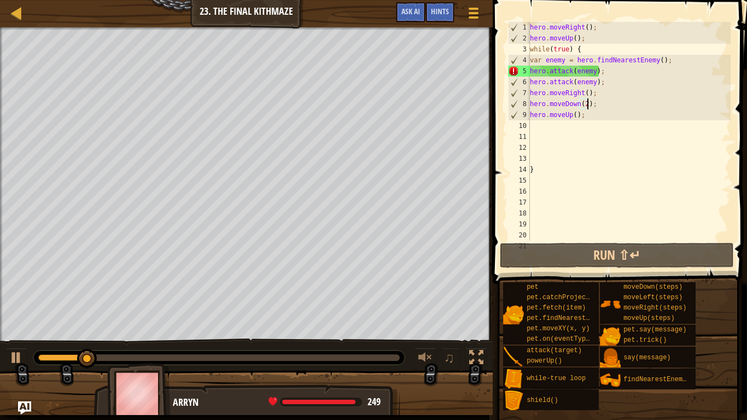
scroll to position [5, 8]
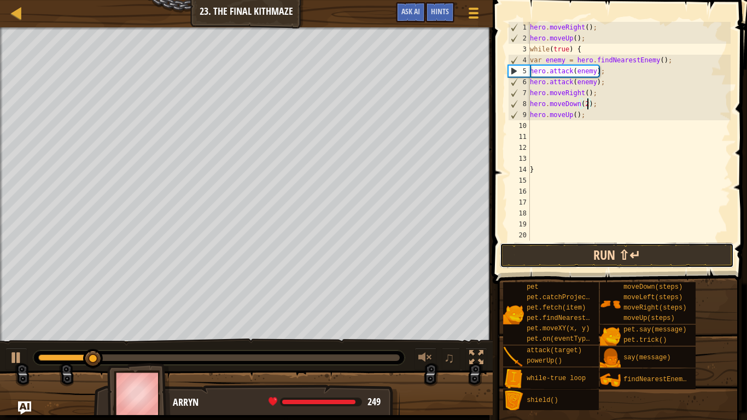
click at [538, 257] on button "Run ⇧↵" at bounding box center [617, 255] width 234 height 25
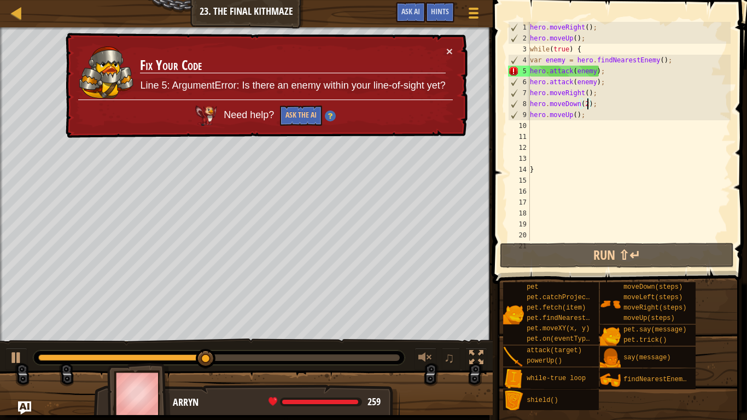
click at [588, 50] on div "hero . moveRight ( ) ; hero . moveUp ( ) ; while ( true ) { var enemy = hero . …" at bounding box center [629, 142] width 203 height 241
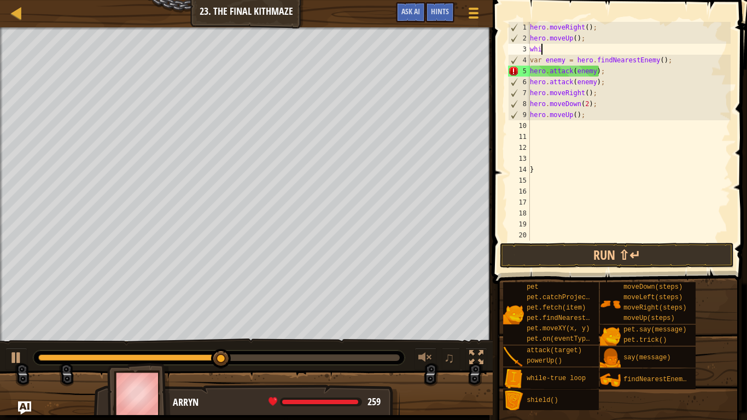
scroll to position [5, 1]
type textarea "w"
click at [558, 172] on div "hero . moveRight ( ) ; hero . moveUp ( ) ; var enemy = hero . findNearestEnemy …" at bounding box center [629, 142] width 203 height 241
type textarea "}"
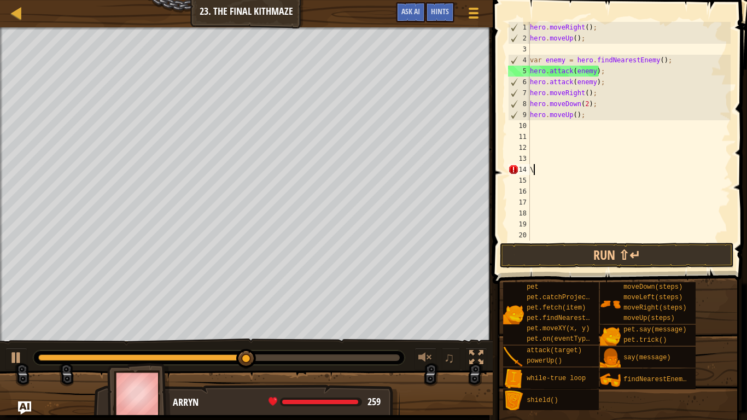
scroll to position [5, 1]
type textarea "\"
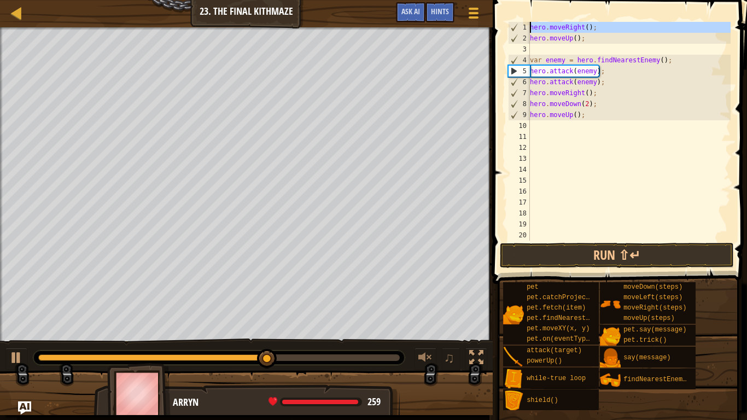
click at [528, 25] on div "1" at bounding box center [518, 27] width 21 height 11
type textarea "hero.moveRight();"
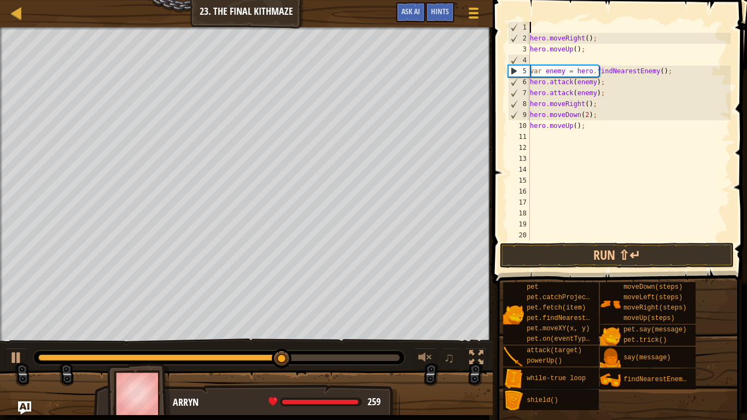
click at [536, 25] on div "hero . moveRight ( ) ; hero . moveUp ( ) ; var enemy = hero . findNearestEnemy …" at bounding box center [629, 142] width 203 height 241
type textarea "w"
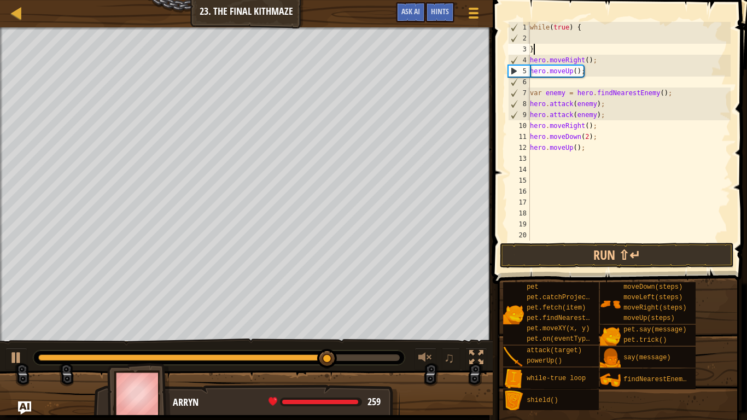
click at [535, 52] on div "while ( true ) { } hero . moveRight ( ) ; hero . moveUp ( ) ; var enemy = hero …" at bounding box center [629, 142] width 203 height 241
type textarea "}"
click at [534, 156] on div "while ( true ) { hero . moveRight ( ) ; hero . moveUp ( ) ; var enemy = hero . …" at bounding box center [629, 142] width 203 height 241
type textarea "}"
click at [535, 243] on button "Run ⇧↵" at bounding box center [617, 255] width 234 height 25
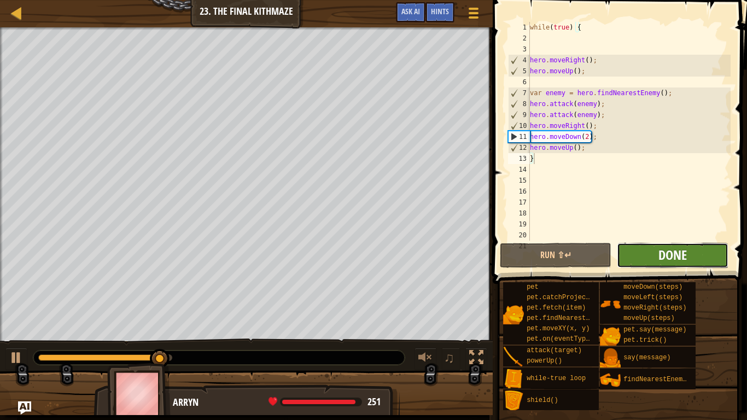
click at [672, 255] on span "Done" at bounding box center [672, 254] width 28 height 17
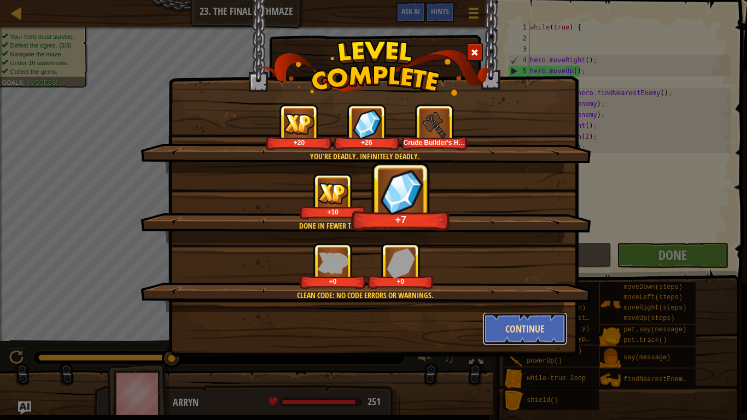
click at [512, 327] on button "Continue" at bounding box center [525, 328] width 85 height 33
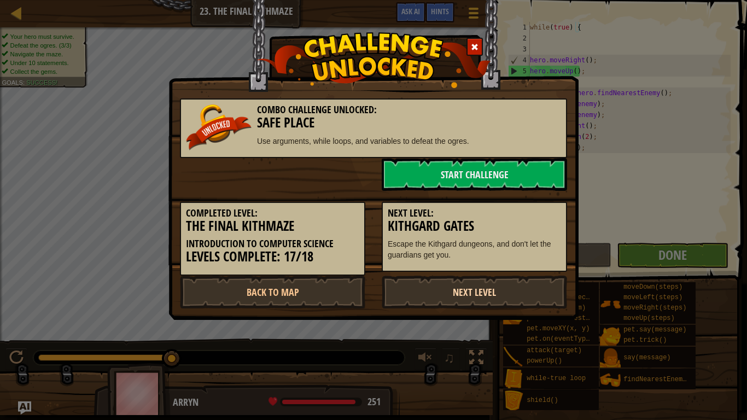
click at [484, 298] on link "Next Level" at bounding box center [474, 292] width 185 height 33
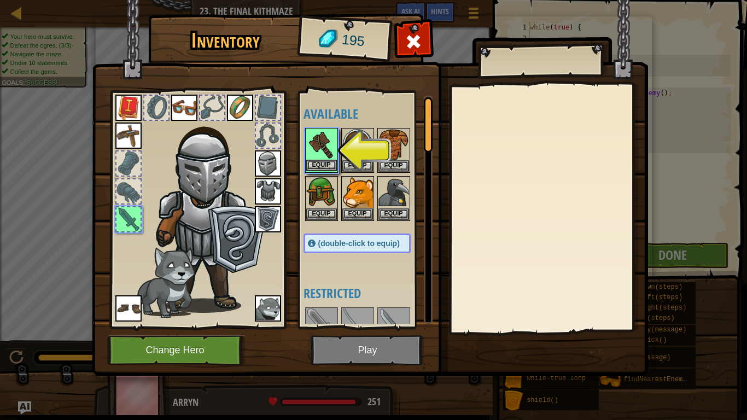
click at [319, 146] on img at bounding box center [321, 144] width 31 height 31
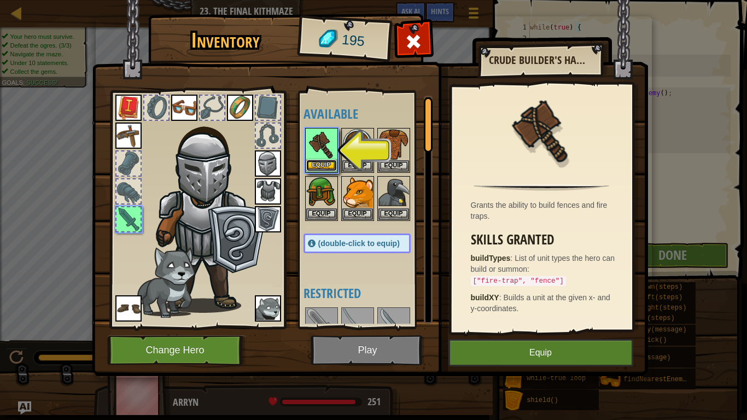
click at [323, 163] on button "Equip" at bounding box center [321, 165] width 31 height 11
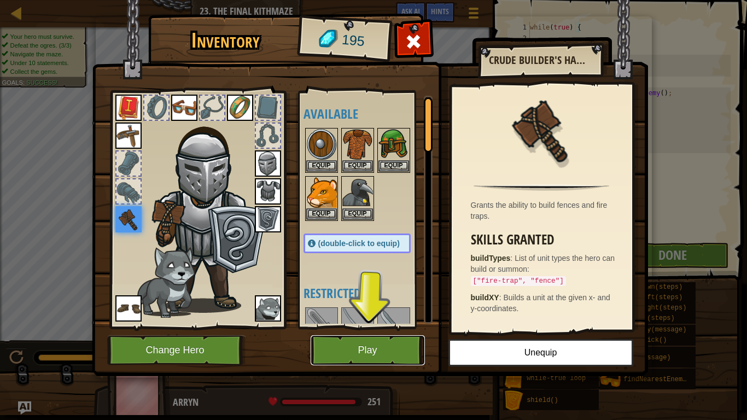
click at [369, 327] on button "Play" at bounding box center [367, 350] width 114 height 30
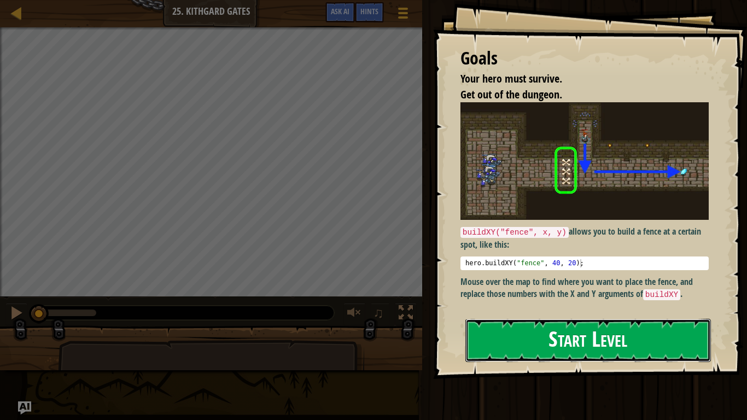
click at [515, 327] on button "Start Level" at bounding box center [587, 340] width 245 height 43
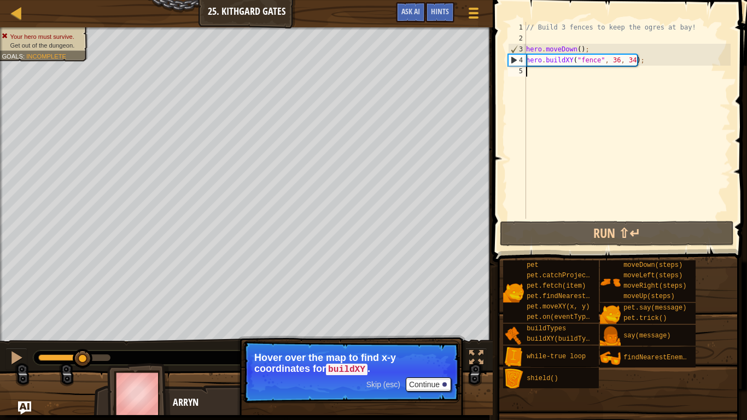
click at [537, 72] on div "// Build 3 fences to keep the ogres at bay! hero . moveDown ( ) ; hero . buildX…" at bounding box center [627, 131] width 207 height 219
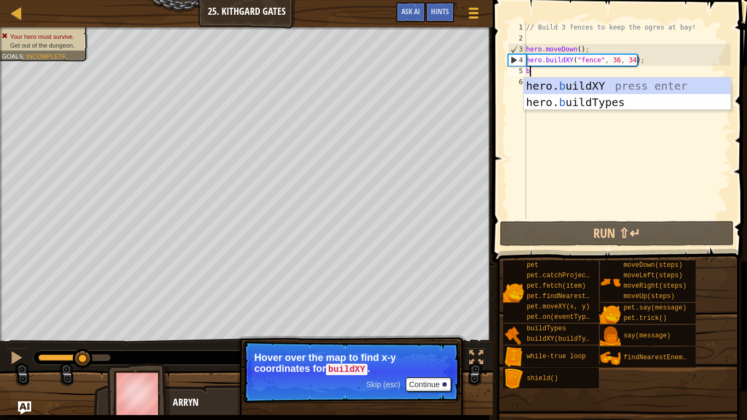
scroll to position [5, 0]
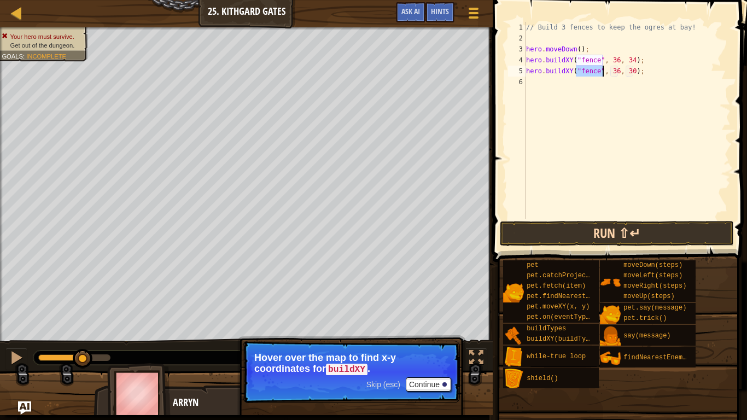
type textarea "hero.buildXY("fence", 36, 30);"
click at [567, 243] on button "Run ⇧↵" at bounding box center [617, 233] width 234 height 25
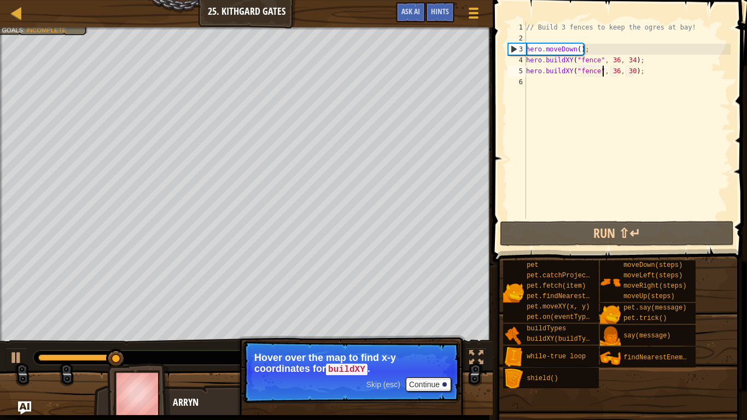
click at [551, 78] on div "// Build 3 fences to keep the ogres at bay! hero . moveDown ( ) ; hero . buildX…" at bounding box center [627, 131] width 207 height 219
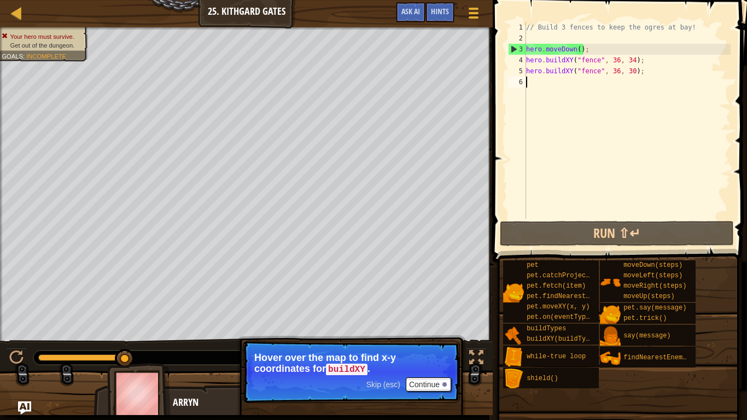
type textarea "f"
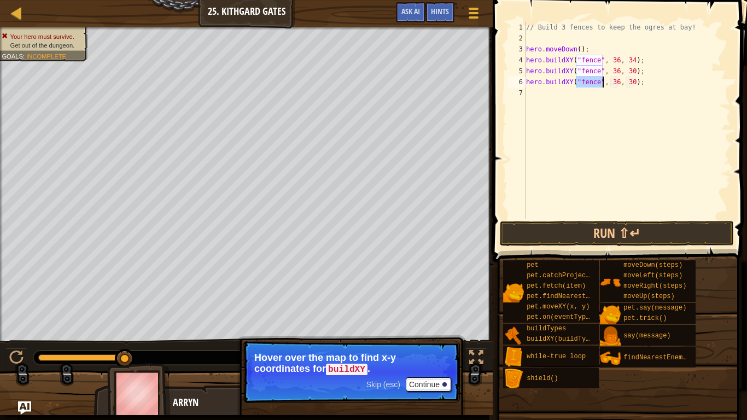
click at [634, 81] on div "// Build 3 fences to keep the ogres at bay! hero . moveDown ( ) ; hero . buildX…" at bounding box center [627, 131] width 207 height 219
type textarea "hero.buildXY("fence", 36, 28);"
click at [544, 233] on button "Run ⇧↵" at bounding box center [617, 233] width 234 height 25
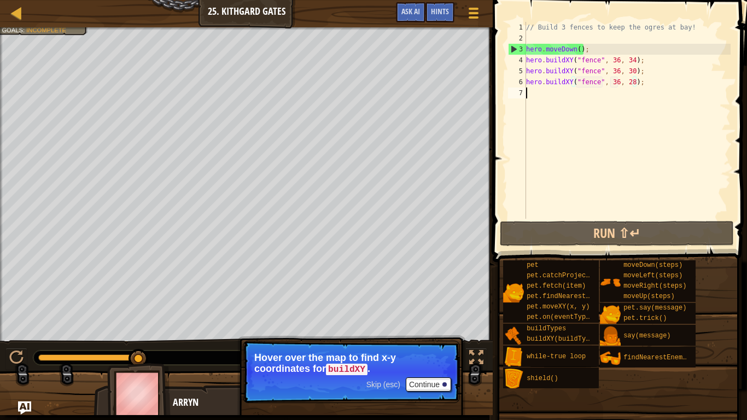
click at [537, 92] on div "// Build 3 fences to keep the ogres at bay! hero . moveDown ( ) ; hero . buildX…" at bounding box center [627, 131] width 207 height 219
type textarea "e"
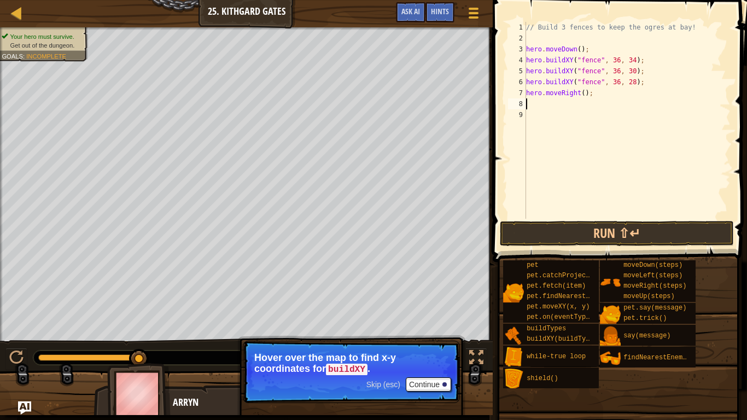
click at [582, 92] on div "// Build 3 fences to keep the ogres at bay! hero . moveDown ( ) ; hero . buildX…" at bounding box center [627, 131] width 207 height 219
click at [519, 221] on button "Run ⇧↵" at bounding box center [617, 233] width 234 height 25
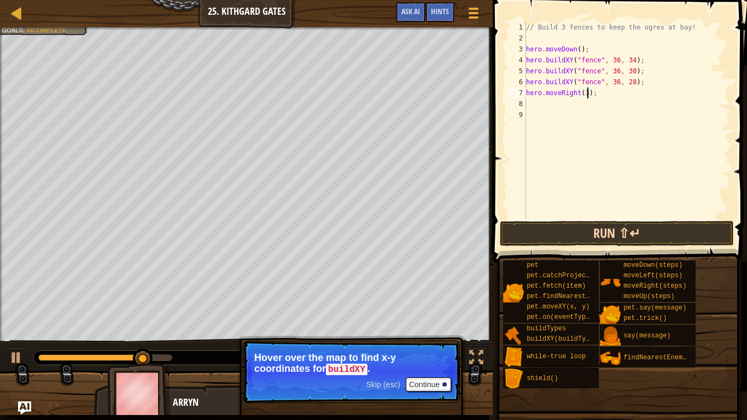
type textarea "hero.moveRight(3);"
click at [539, 233] on button "Run ⇧↵" at bounding box center [617, 233] width 234 height 25
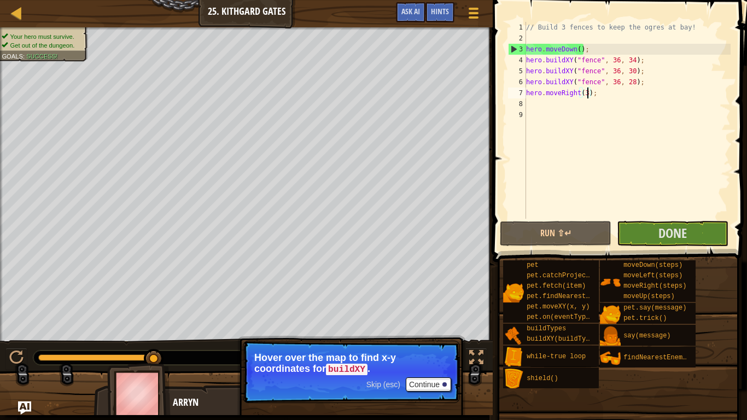
click at [629, 218] on div "// Build 3 fences to keep the ogres at bay! hero . moveDown ( ) ; hero . buildX…" at bounding box center [627, 131] width 207 height 219
click at [630, 222] on button "Done" at bounding box center [673, 233] width 112 height 25
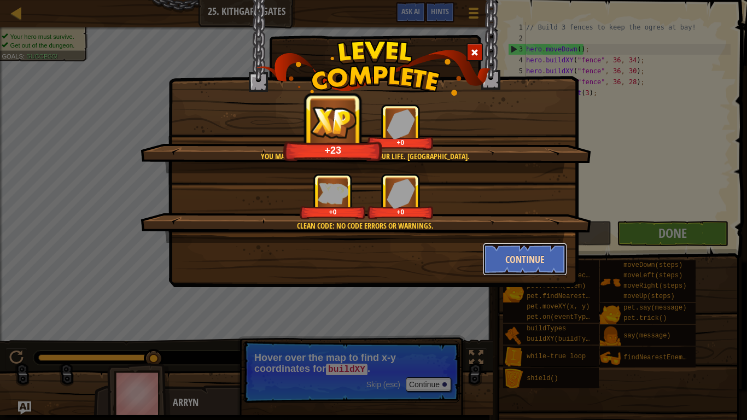
click at [499, 254] on button "Continue" at bounding box center [525, 259] width 85 height 33
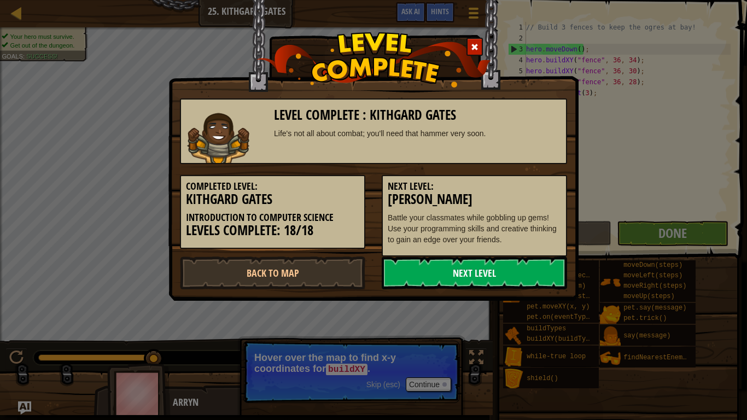
click at [490, 268] on link "Next Level" at bounding box center [474, 272] width 185 height 33
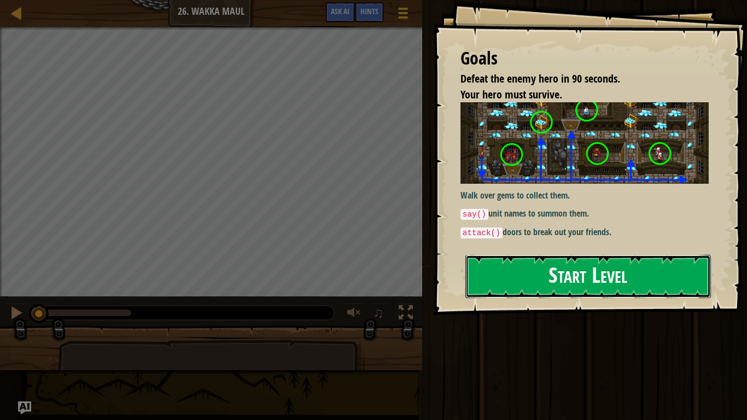
click at [540, 294] on button "Start Level" at bounding box center [587, 276] width 245 height 43
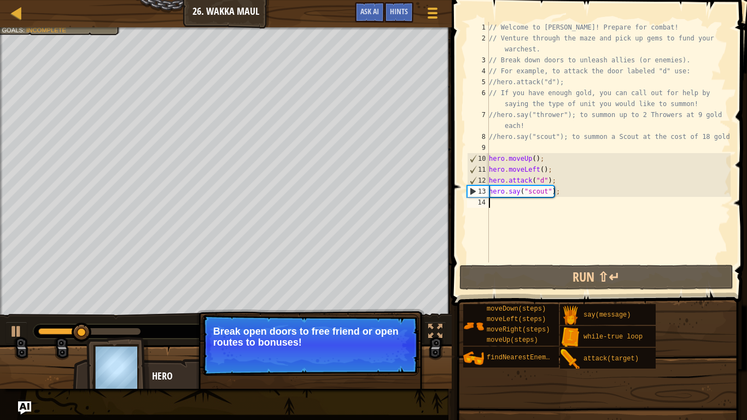
click at [503, 211] on div "// Welcome to [PERSON_NAME]! Prepare for combat! // Venture through the maze an…" at bounding box center [609, 153] width 244 height 262
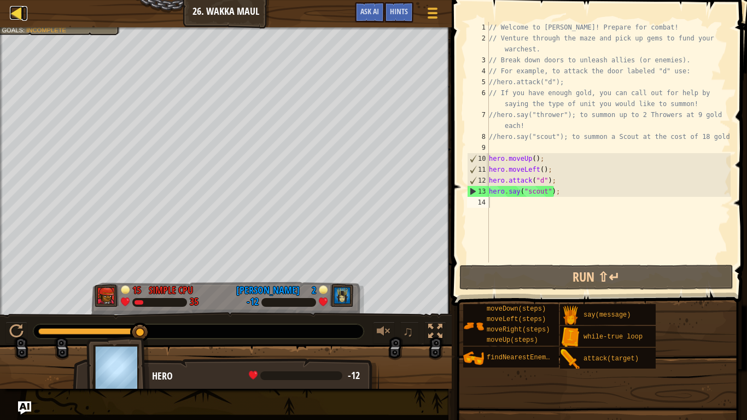
click at [16, 15] on div at bounding box center [17, 13] width 14 height 14
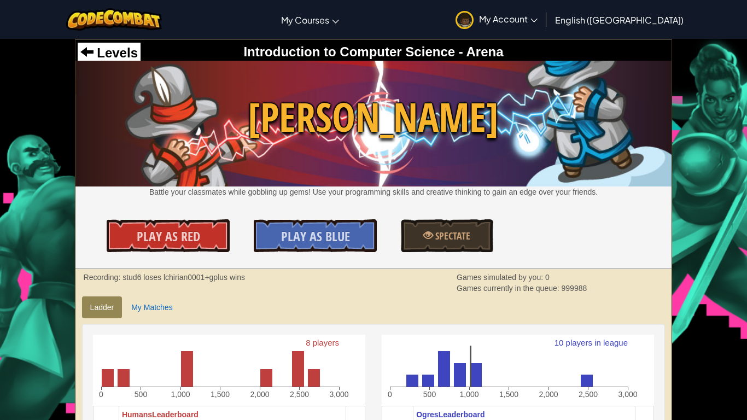
click at [102, 42] on div "Levels Introduction to Computer Science - Arena" at bounding box center [373, 52] width 596 height 26
click at [106, 47] on span "Levels" at bounding box center [115, 52] width 44 height 15
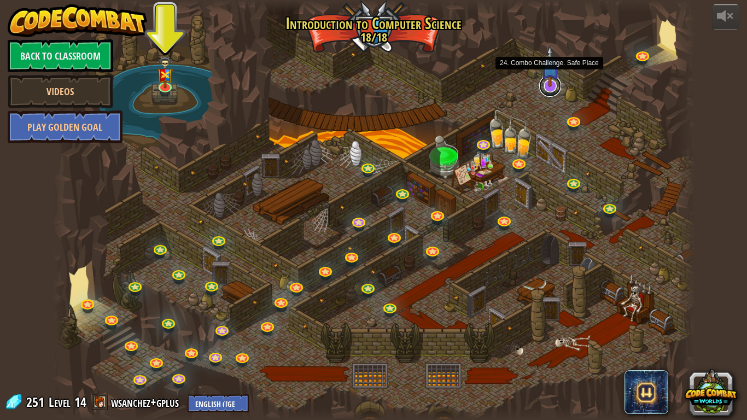
click at [551, 88] on link at bounding box center [550, 86] width 22 height 22
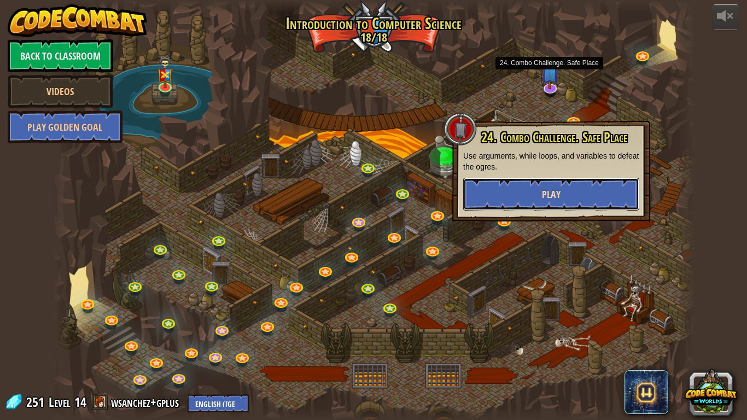
click at [543, 209] on button "Play" at bounding box center [551, 194] width 176 height 33
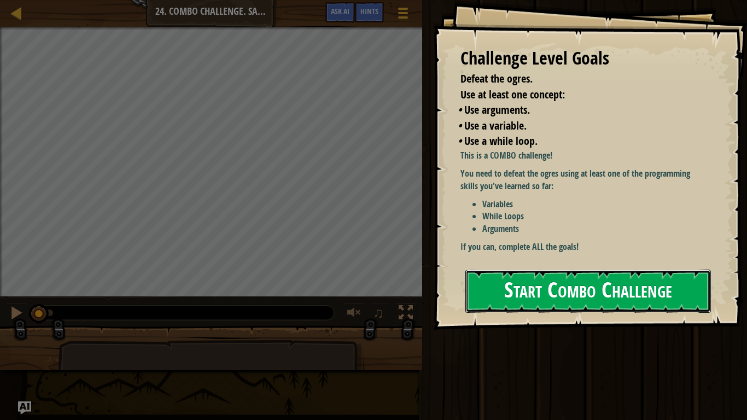
click at [502, 294] on button "Start Combo Challenge" at bounding box center [587, 290] width 245 height 43
